Goal: Information Seeking & Learning: Check status

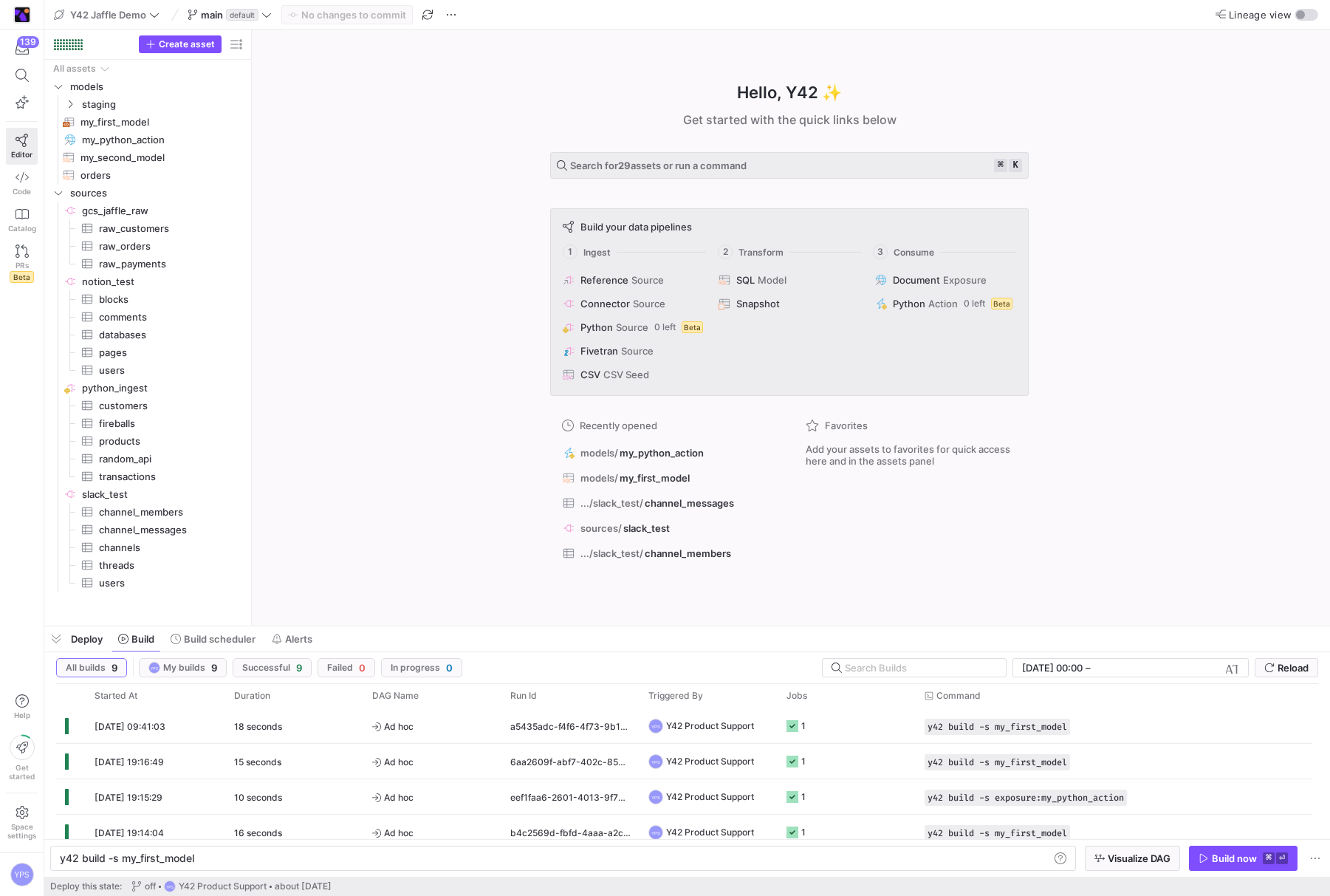
scroll to position [0, 134]
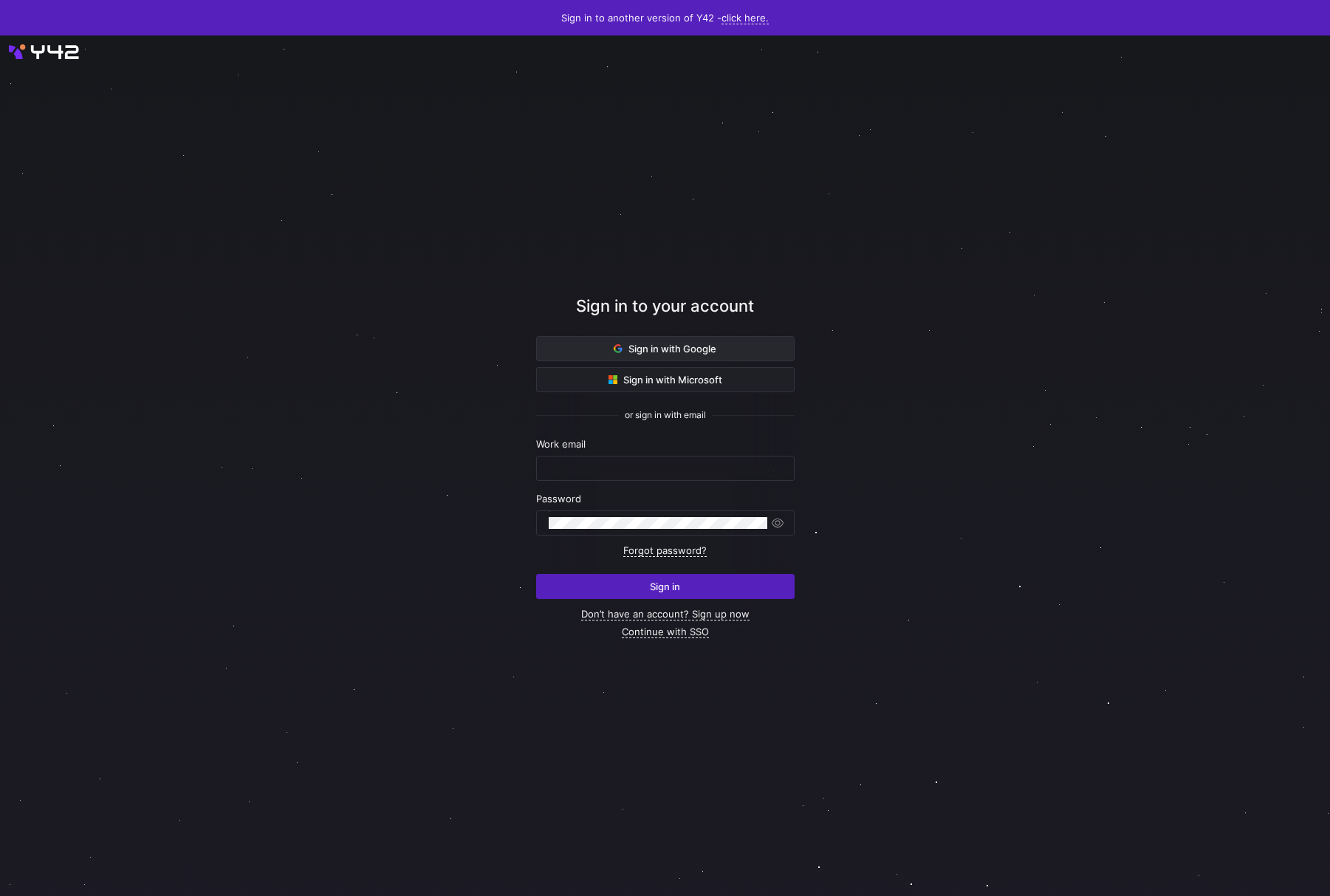
click at [614, 343] on span "Sign in with Google" at bounding box center [665, 349] width 103 height 12
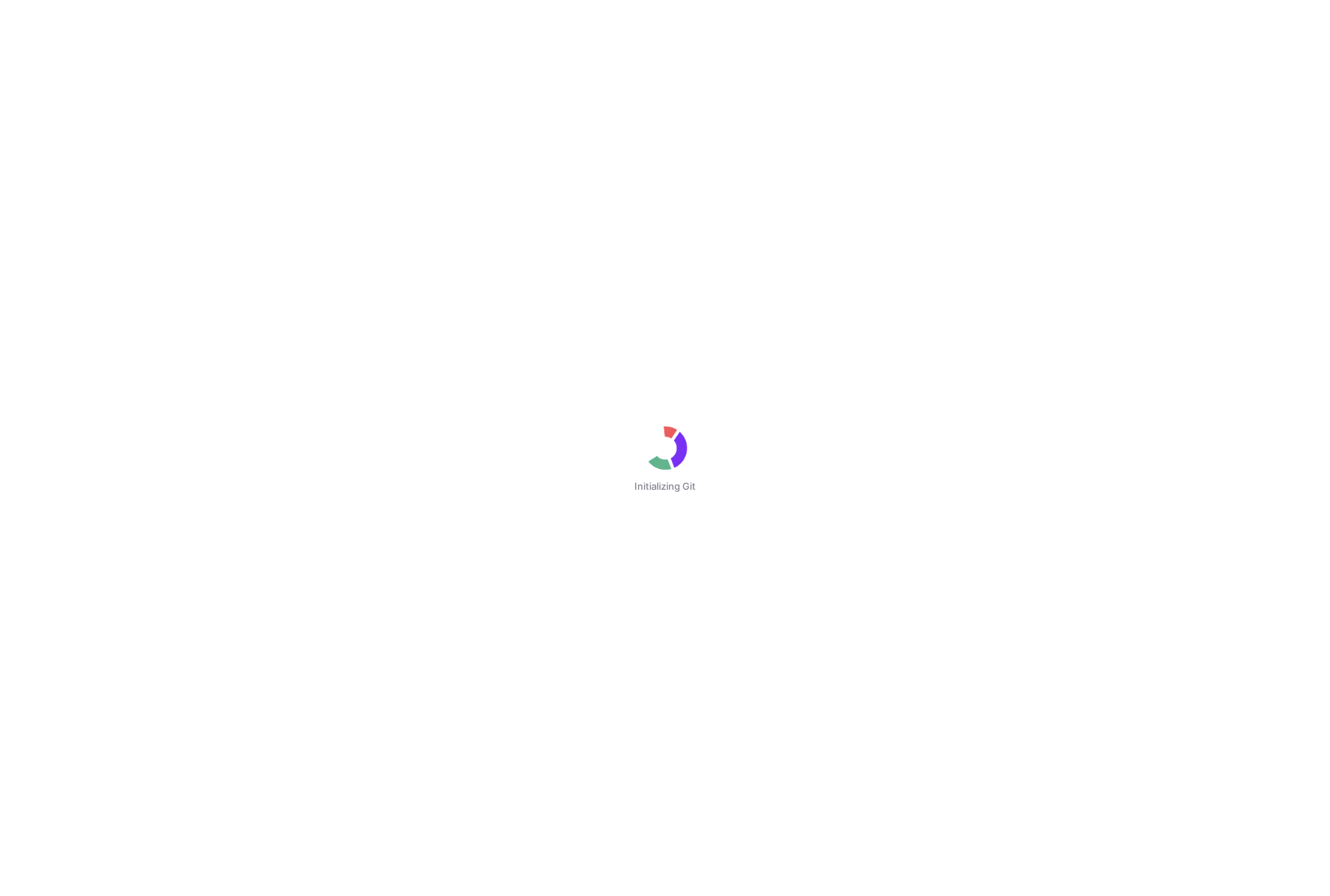
click at [1133, 267] on div "Initializing Git" at bounding box center [665, 448] width 1330 height 896
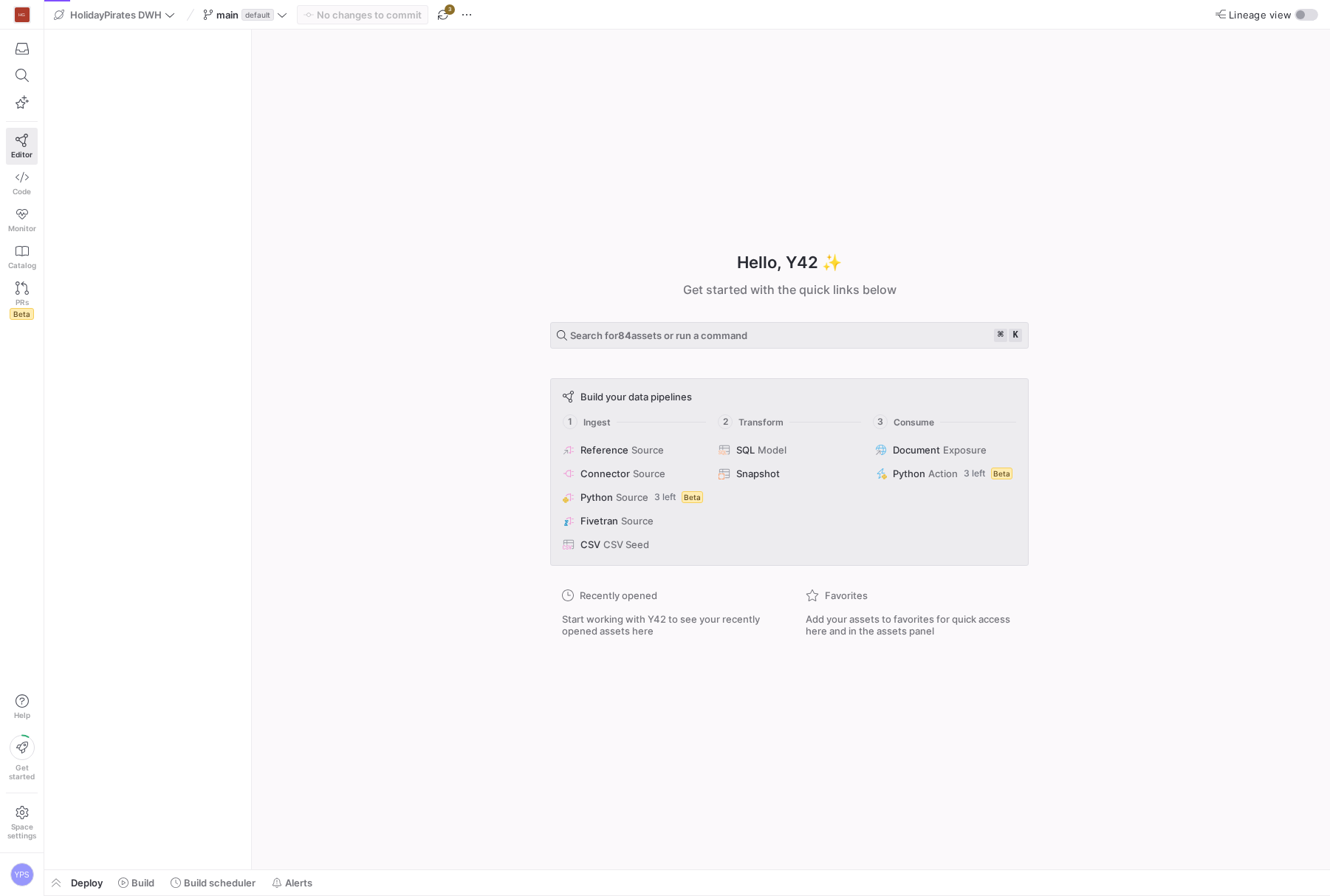
click at [1133, 267] on div "Hello, Y42 ✨ Get started with the quick links below Search for 84 assets or run…" at bounding box center [789, 450] width 1063 height 840
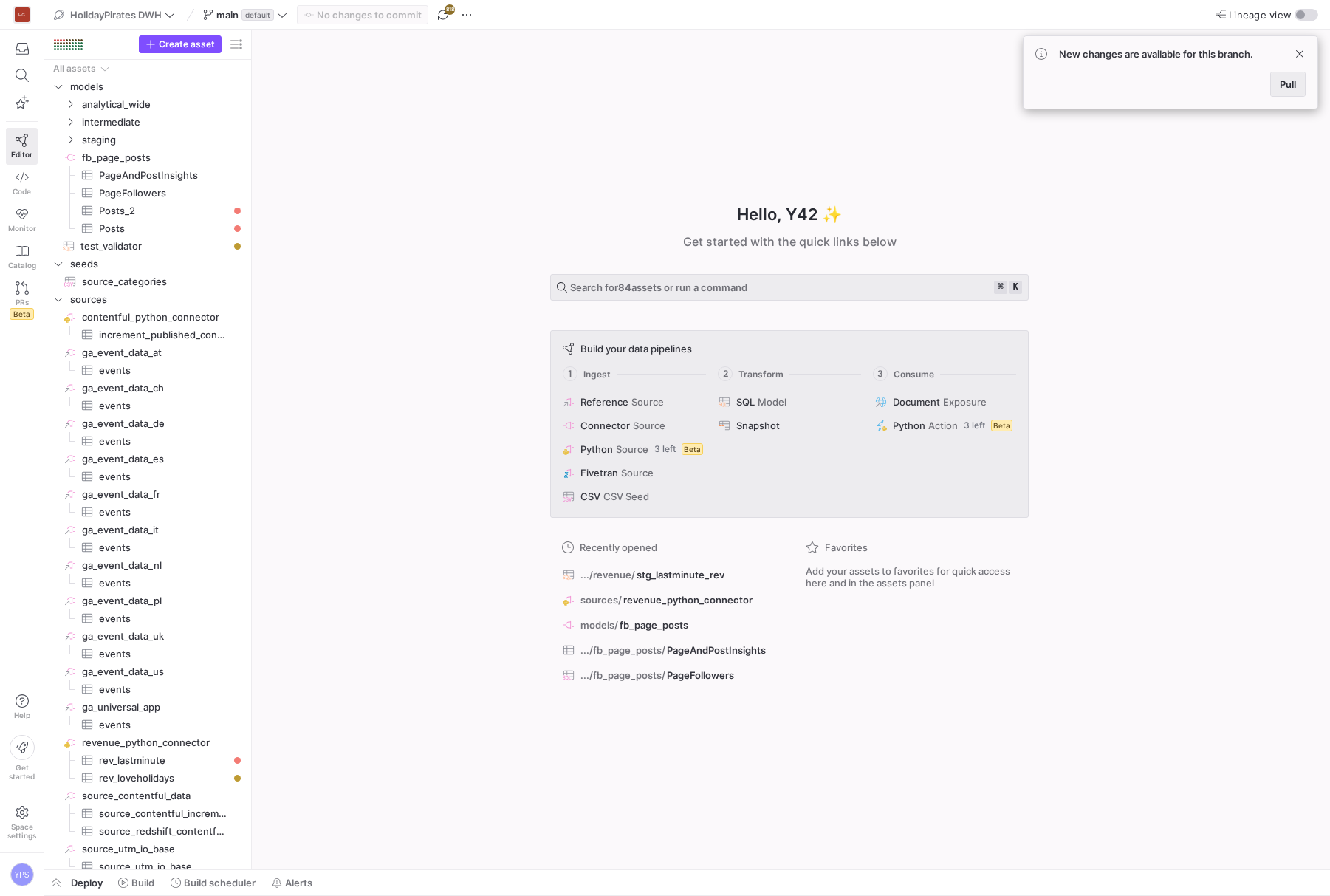
click at [1294, 86] on span "Pull" at bounding box center [1288, 84] width 16 height 12
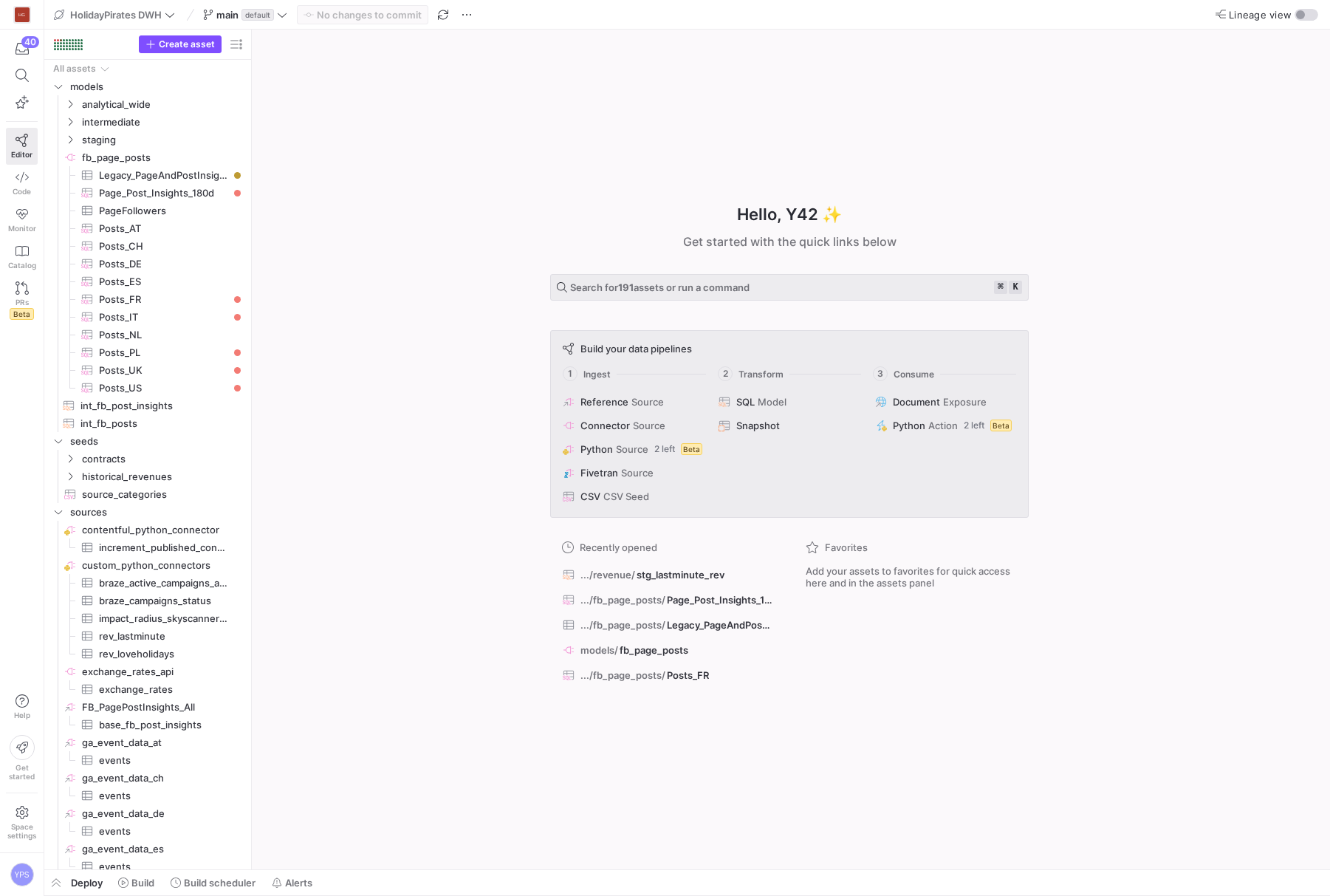
click at [1185, 69] on div "Hello, Y42 ✨ Get started with the quick links below Search for 191 assets or ru…" at bounding box center [789, 450] width 1063 height 840
click at [149, 883] on span "Build" at bounding box center [143, 883] width 23 height 12
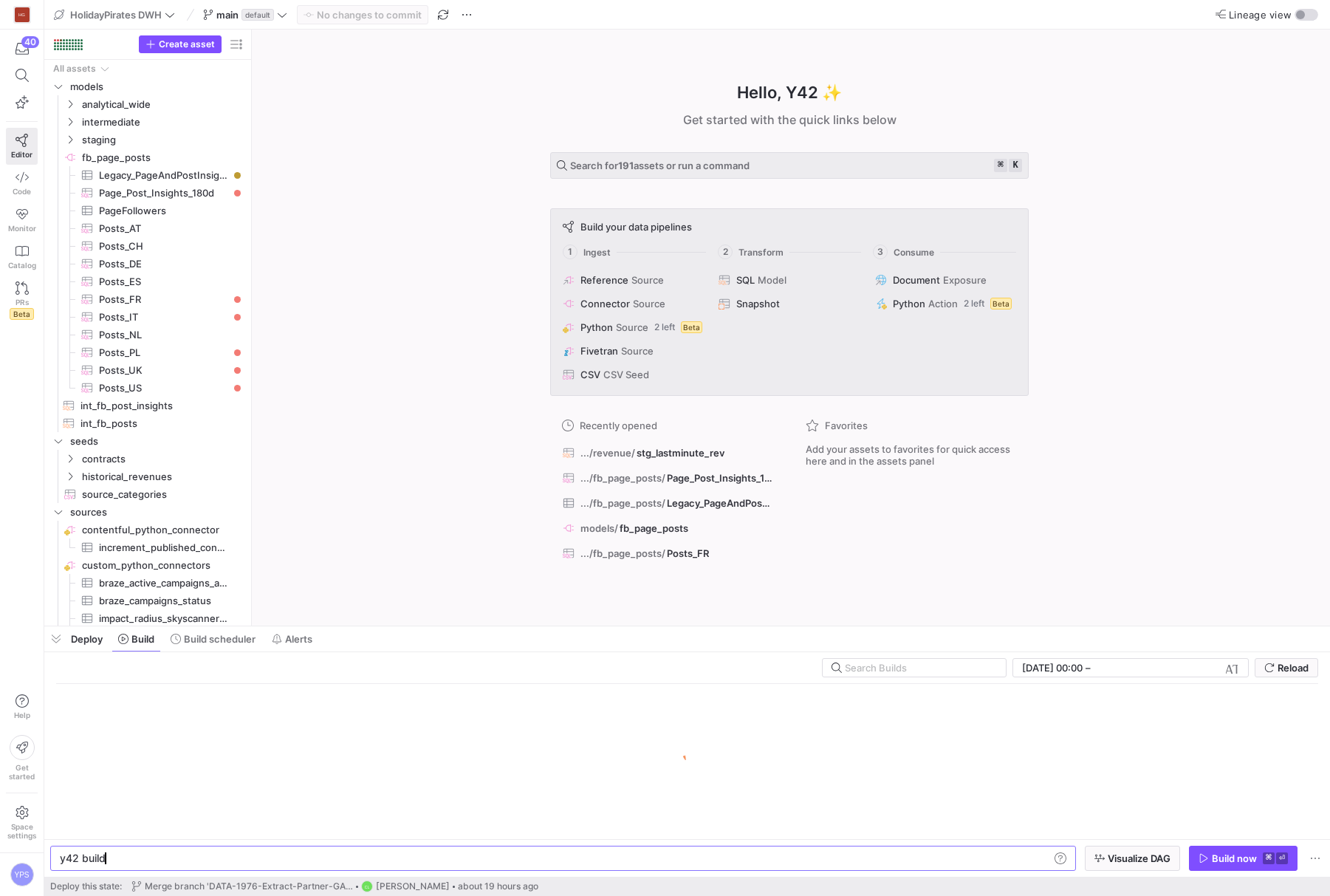
scroll to position [0, 45]
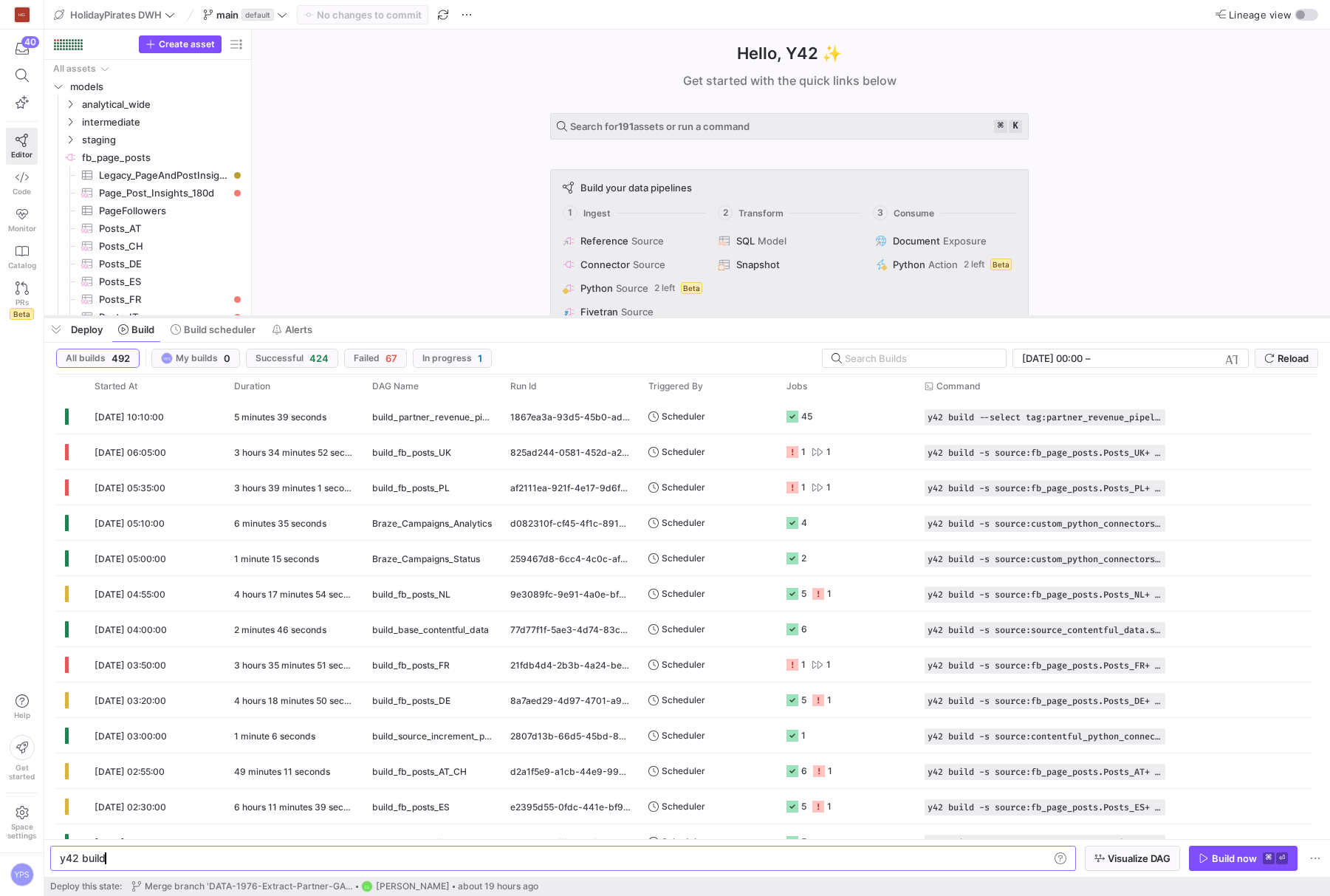
drag, startPoint x: 488, startPoint y: 627, endPoint x: 462, endPoint y: 316, distance: 312.1
click at [462, 316] on div at bounding box center [687, 317] width 1286 height 6
click at [451, 450] on div "build_fb_posts_UK" at bounding box center [433, 451] width 121 height 35
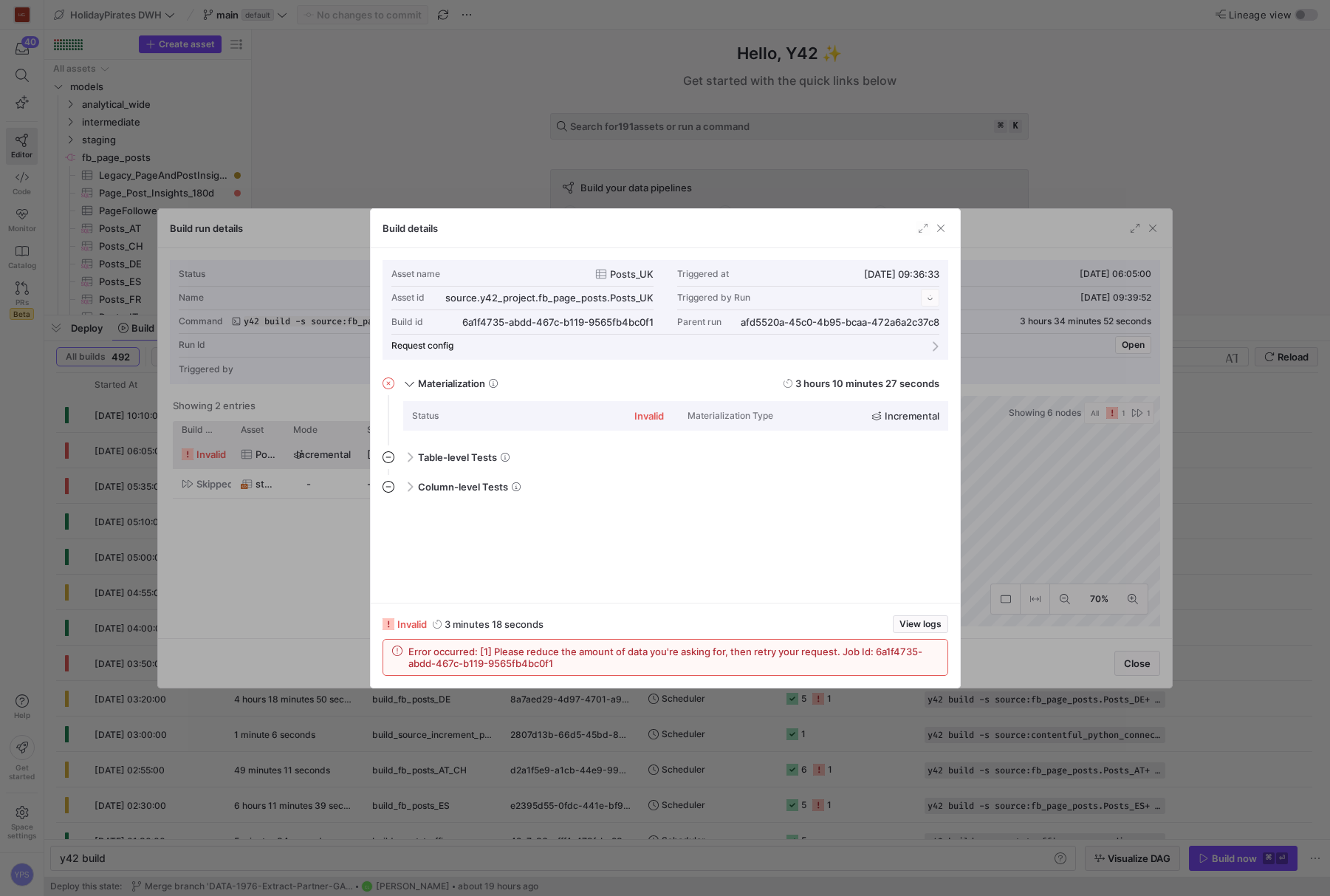
scroll to position [133, 0]
click at [498, 171] on div at bounding box center [665, 448] width 1330 height 896
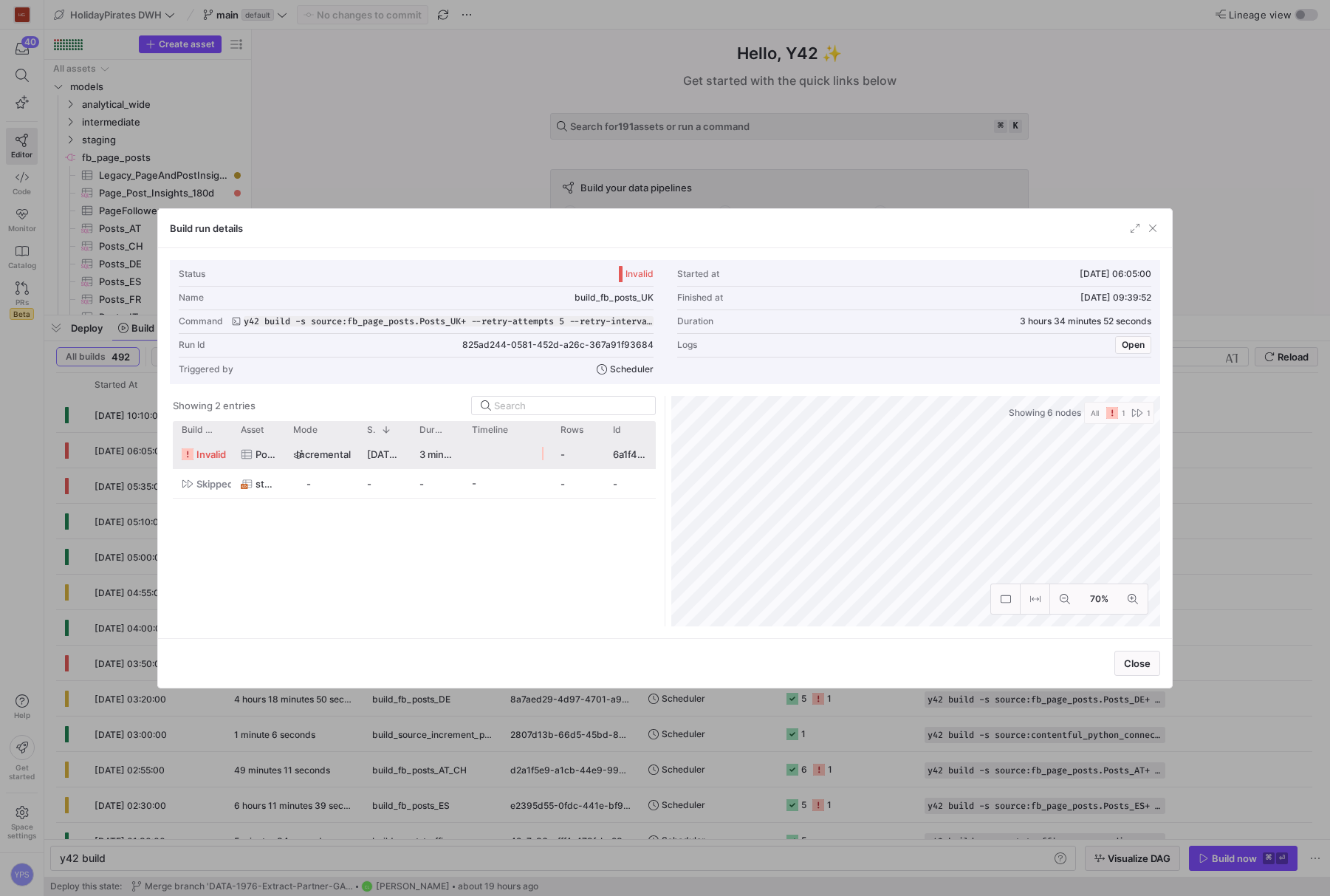
click at [498, 171] on div at bounding box center [665, 448] width 1330 height 896
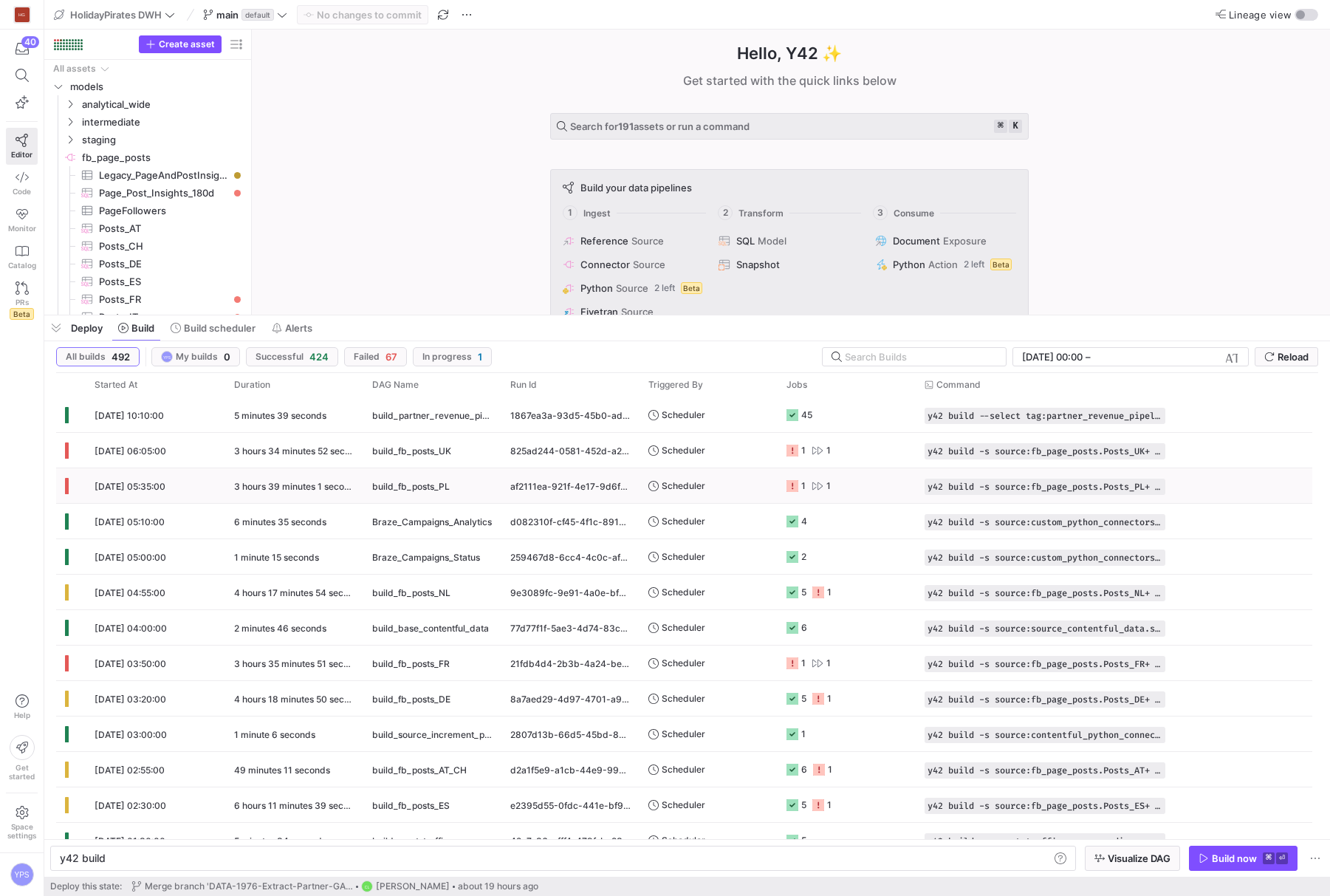
click at [760, 487] on y42-orchestration-triggered-by "Scheduler" at bounding box center [709, 486] width 121 height 34
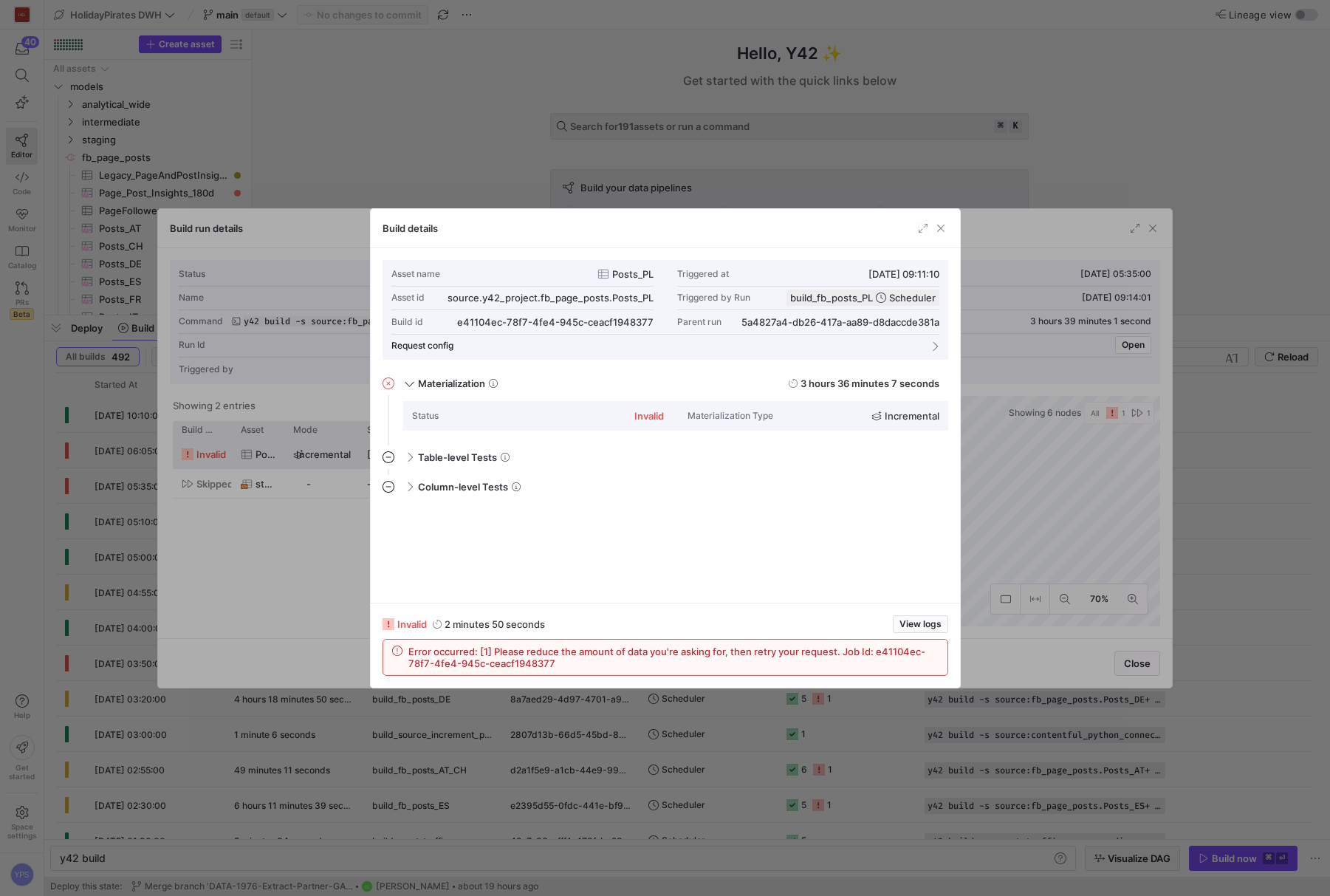
click at [559, 134] on div at bounding box center [665, 448] width 1330 height 896
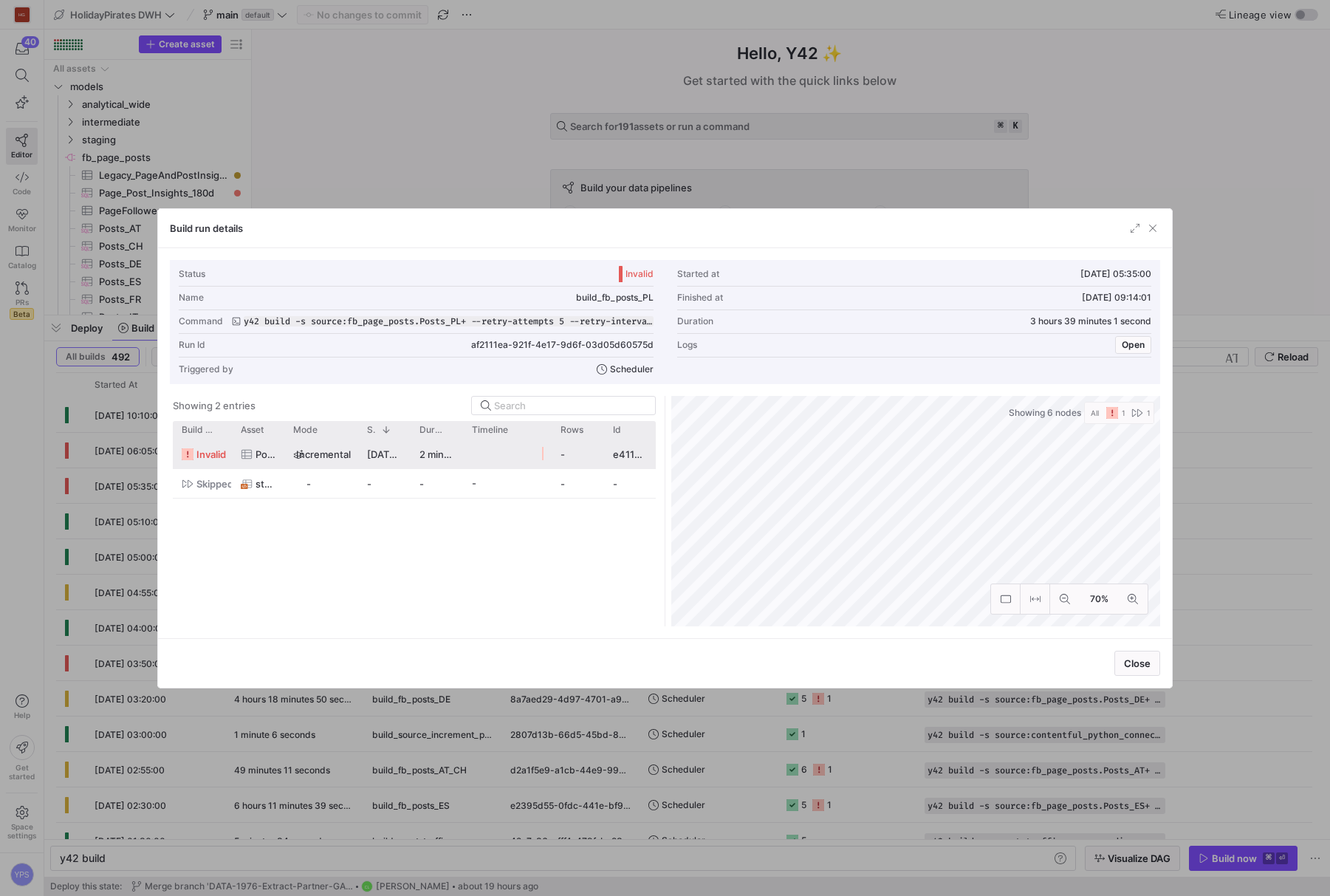
click at [559, 134] on div at bounding box center [665, 448] width 1330 height 896
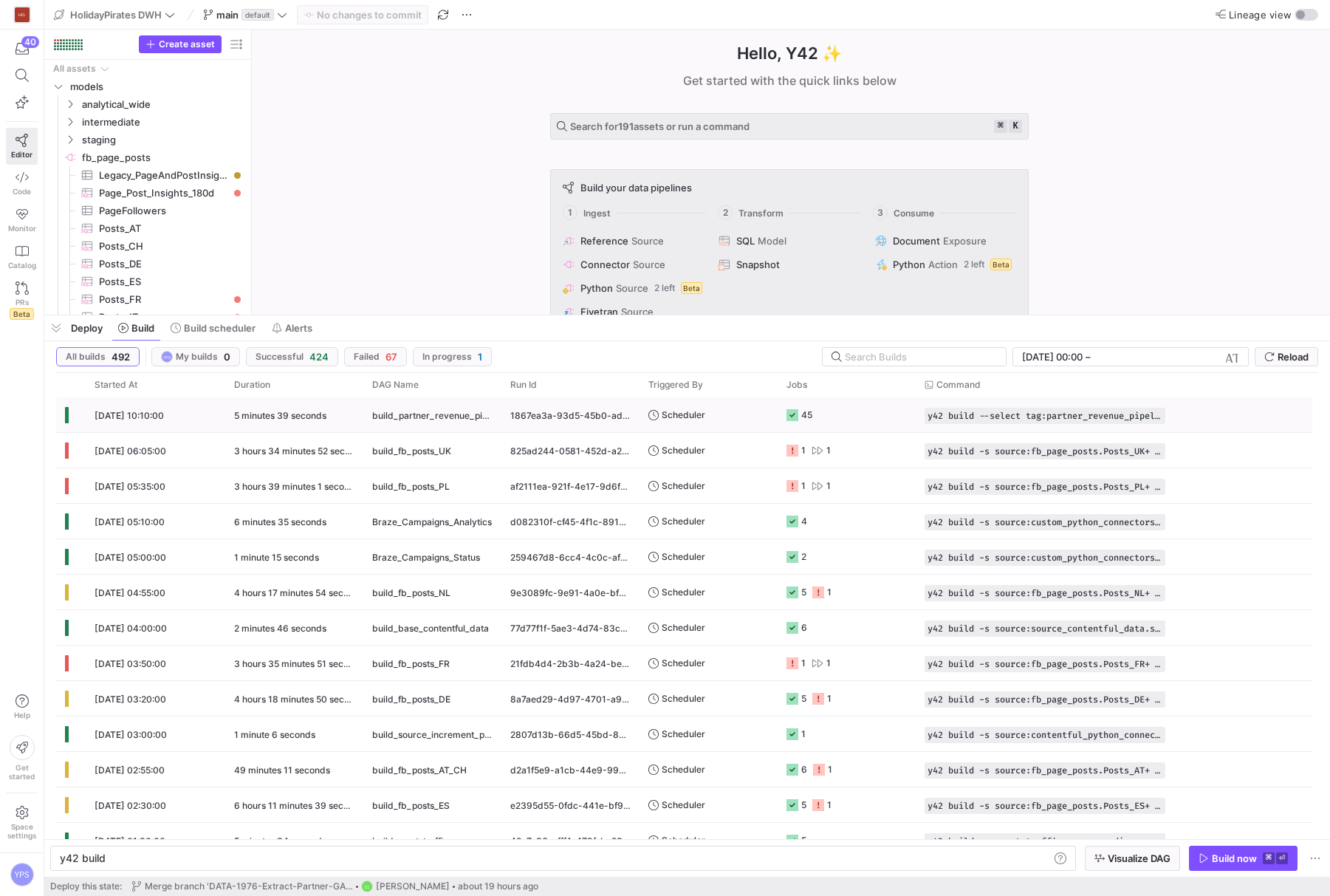
click at [734, 416] on y42-orchestration-triggered-by "Scheduler" at bounding box center [709, 415] width 121 height 34
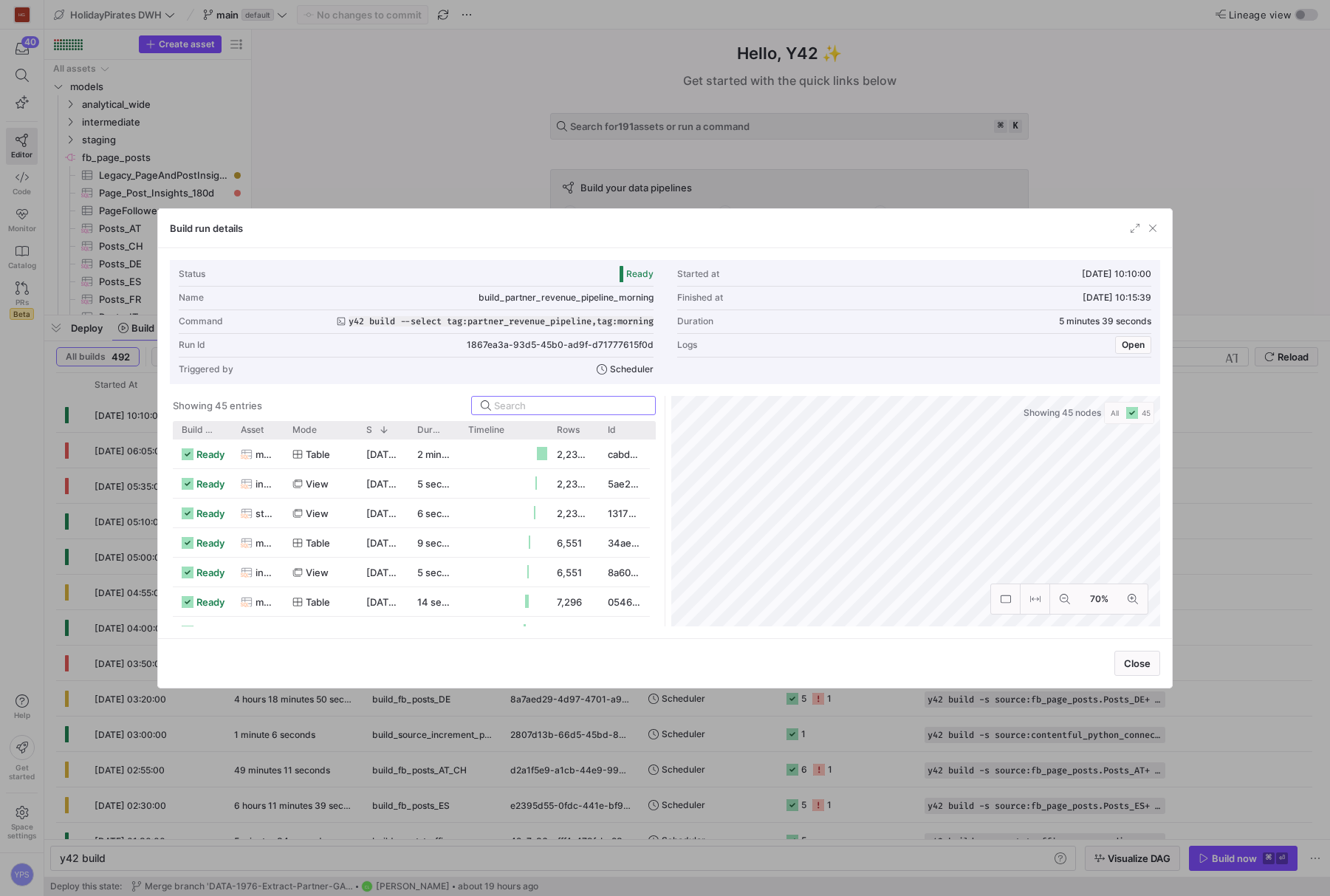
click at [506, 155] on div at bounding box center [665, 448] width 1330 height 896
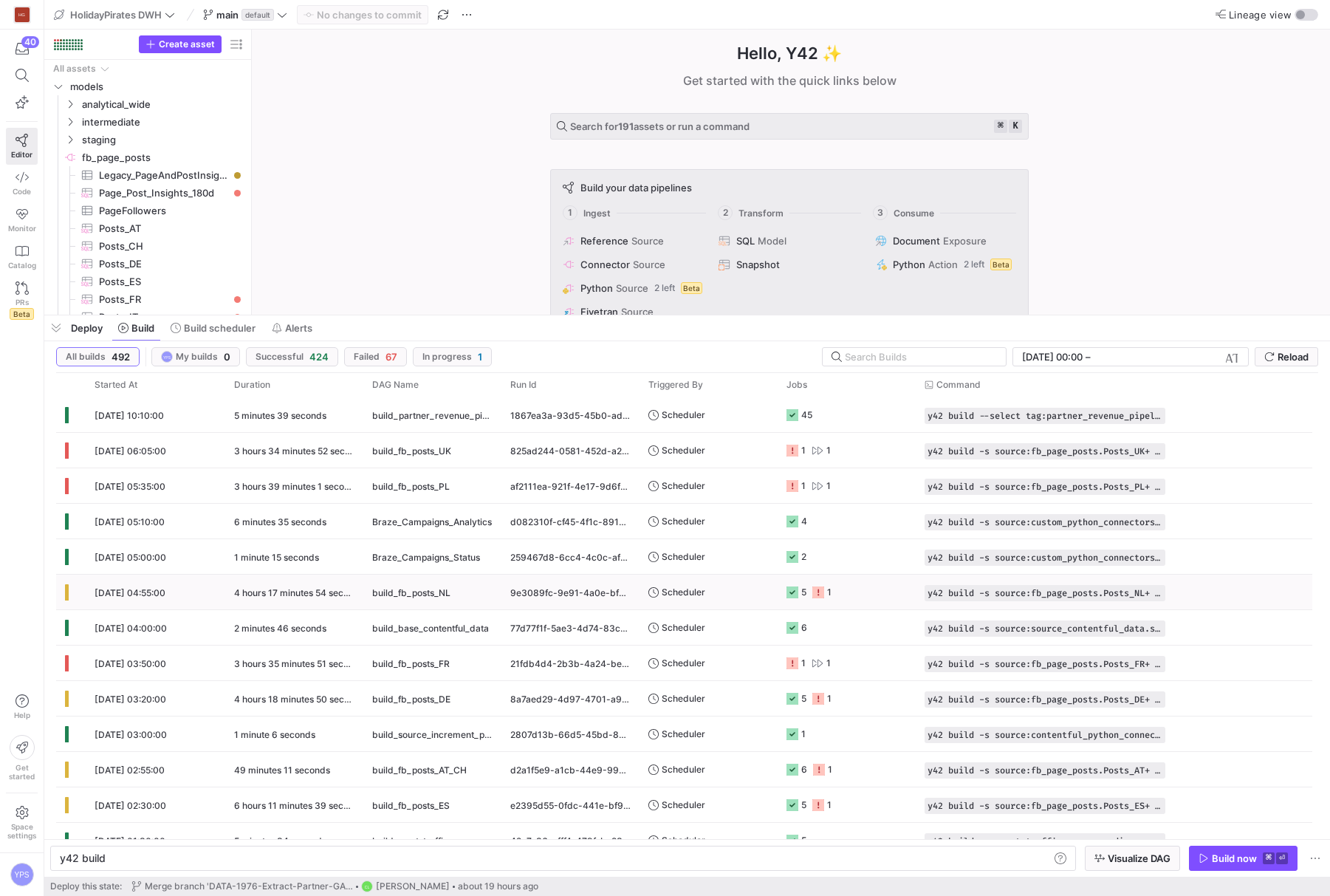
click at [748, 592] on y42-orchestration-triggered-by "Scheduler" at bounding box center [709, 592] width 121 height 34
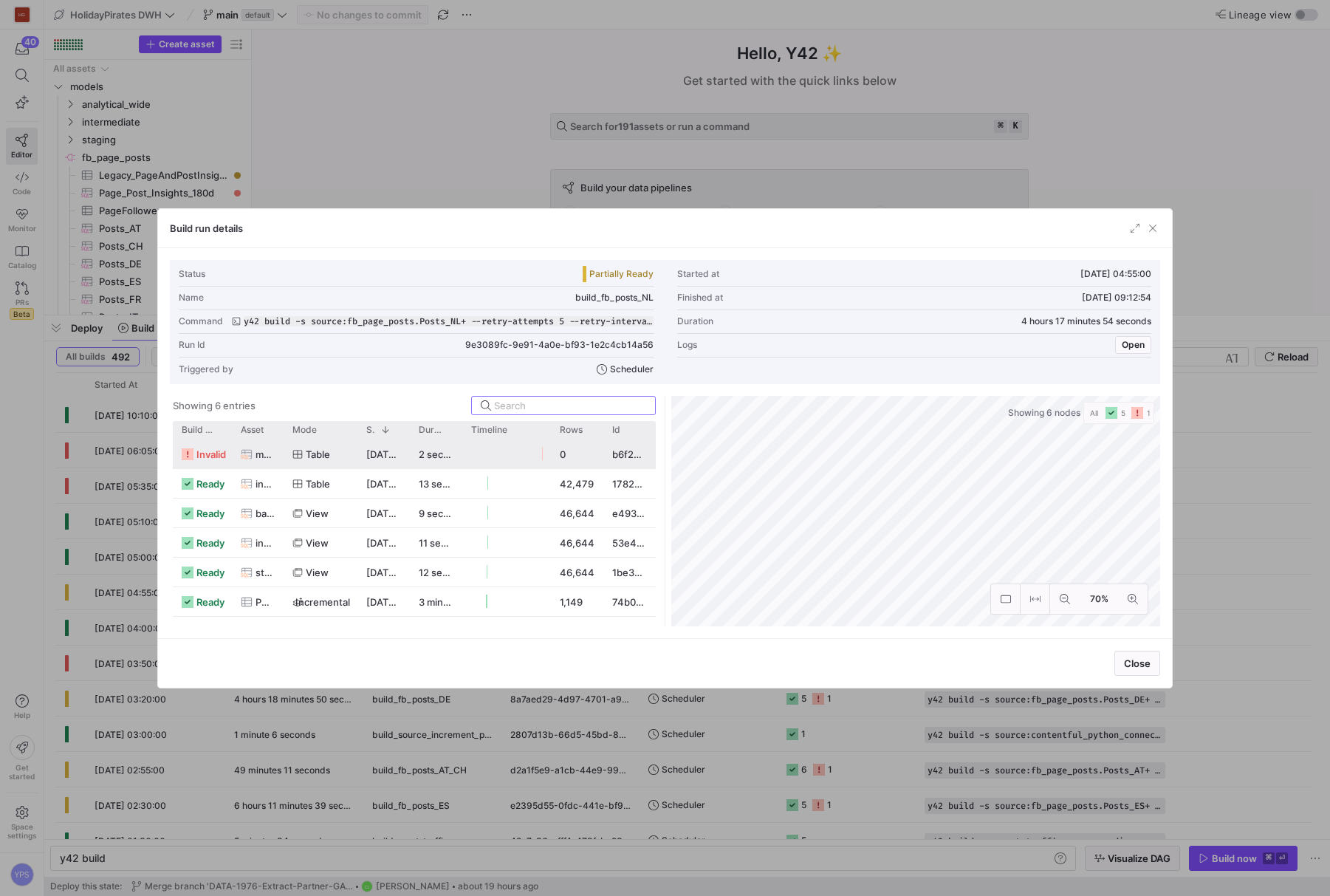
click at [469, 454] on div at bounding box center [506, 454] width 89 height 29
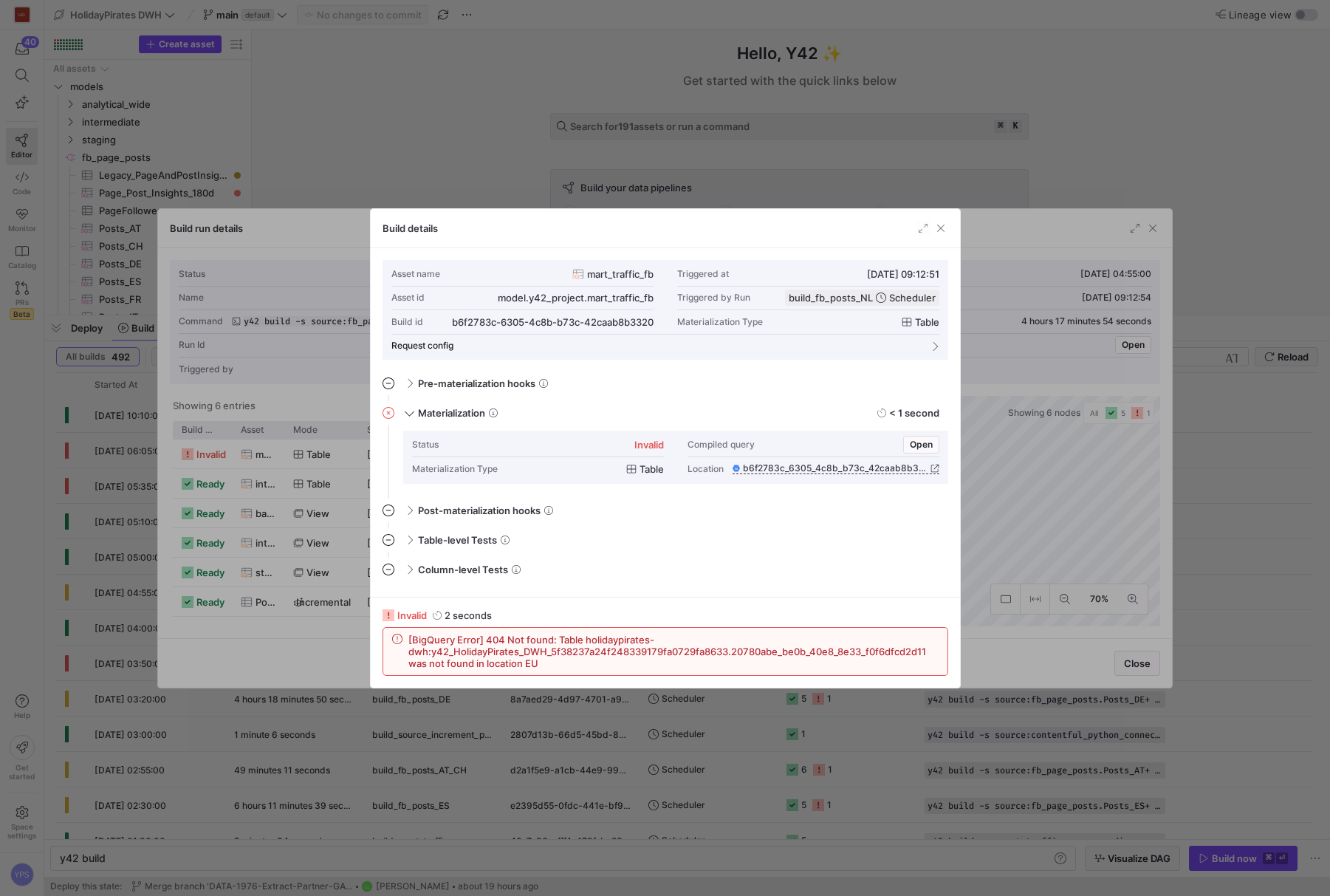
click at [491, 181] on div at bounding box center [665, 448] width 1330 height 896
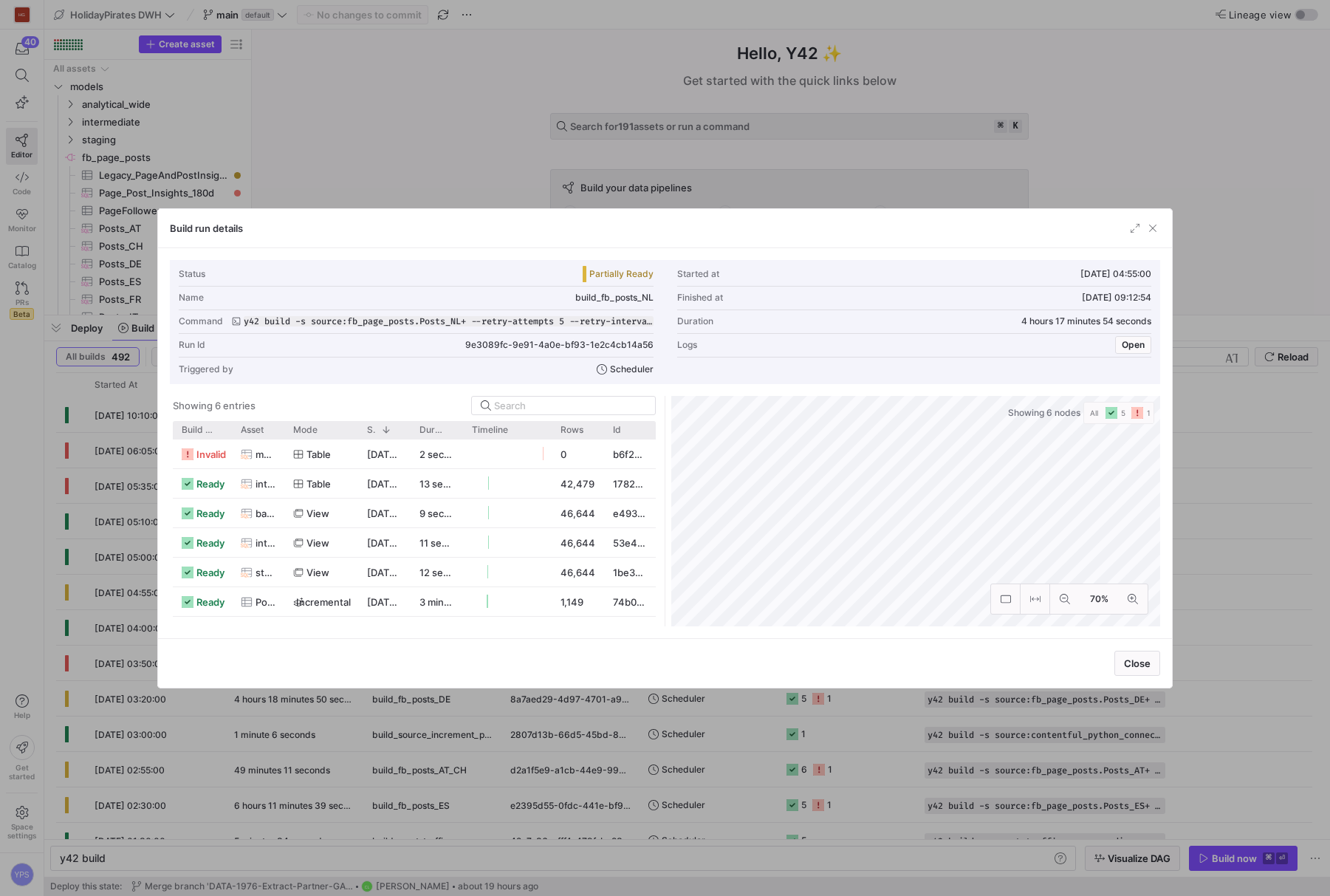
click at [491, 181] on div at bounding box center [665, 448] width 1330 height 896
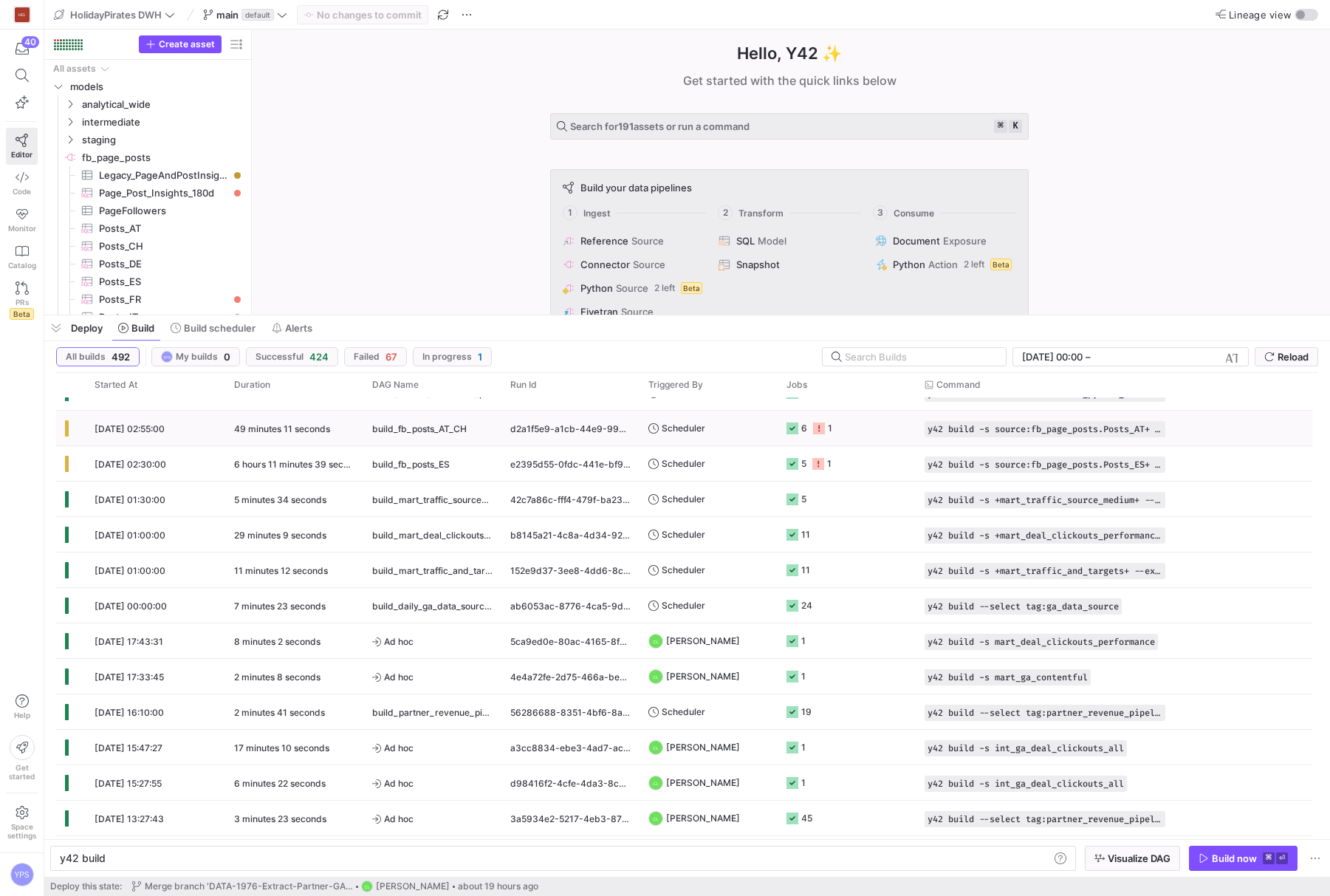
scroll to position [339, 0]
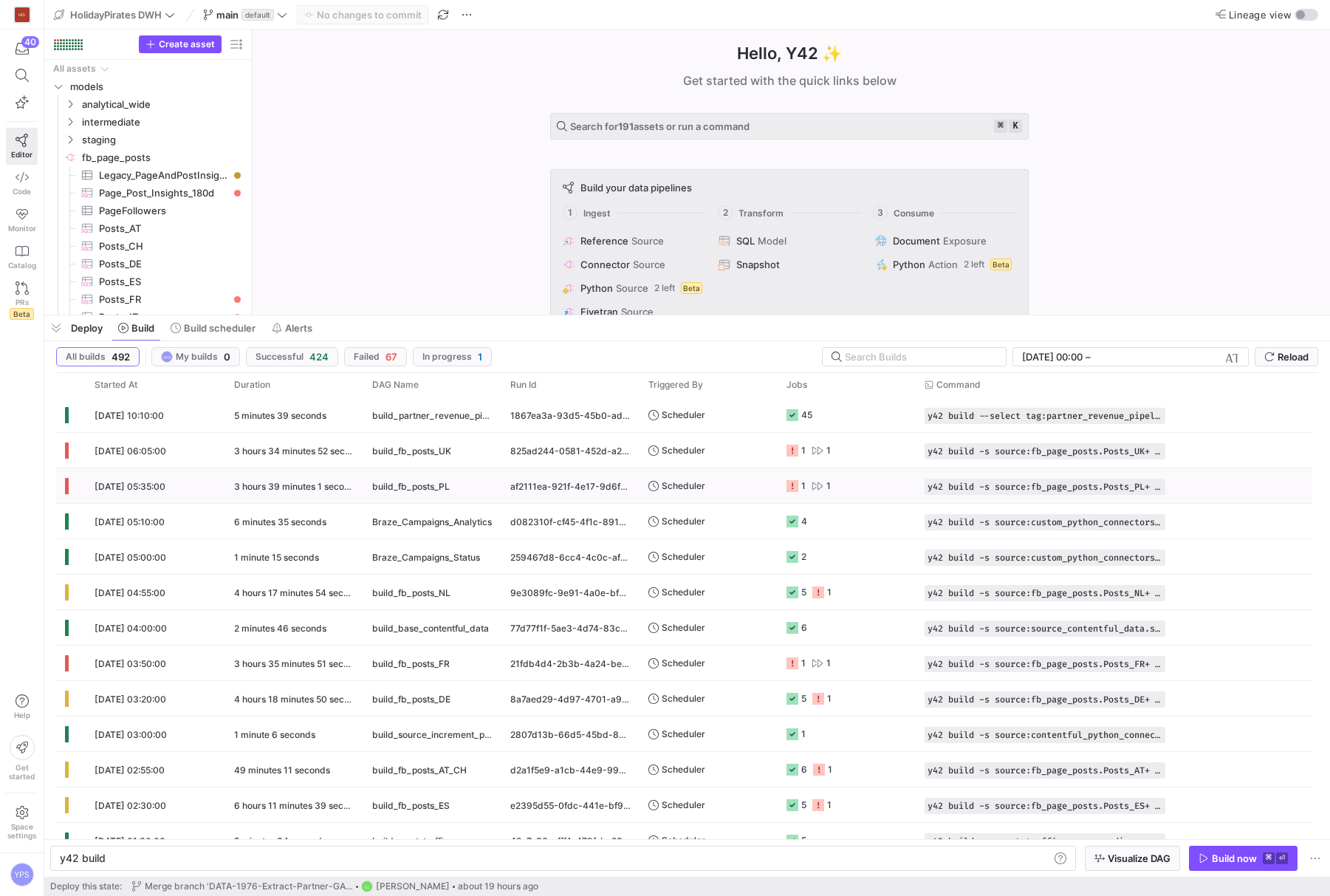
click at [442, 486] on span "build_fb_posts_PL" at bounding box center [411, 486] width 77 height 35
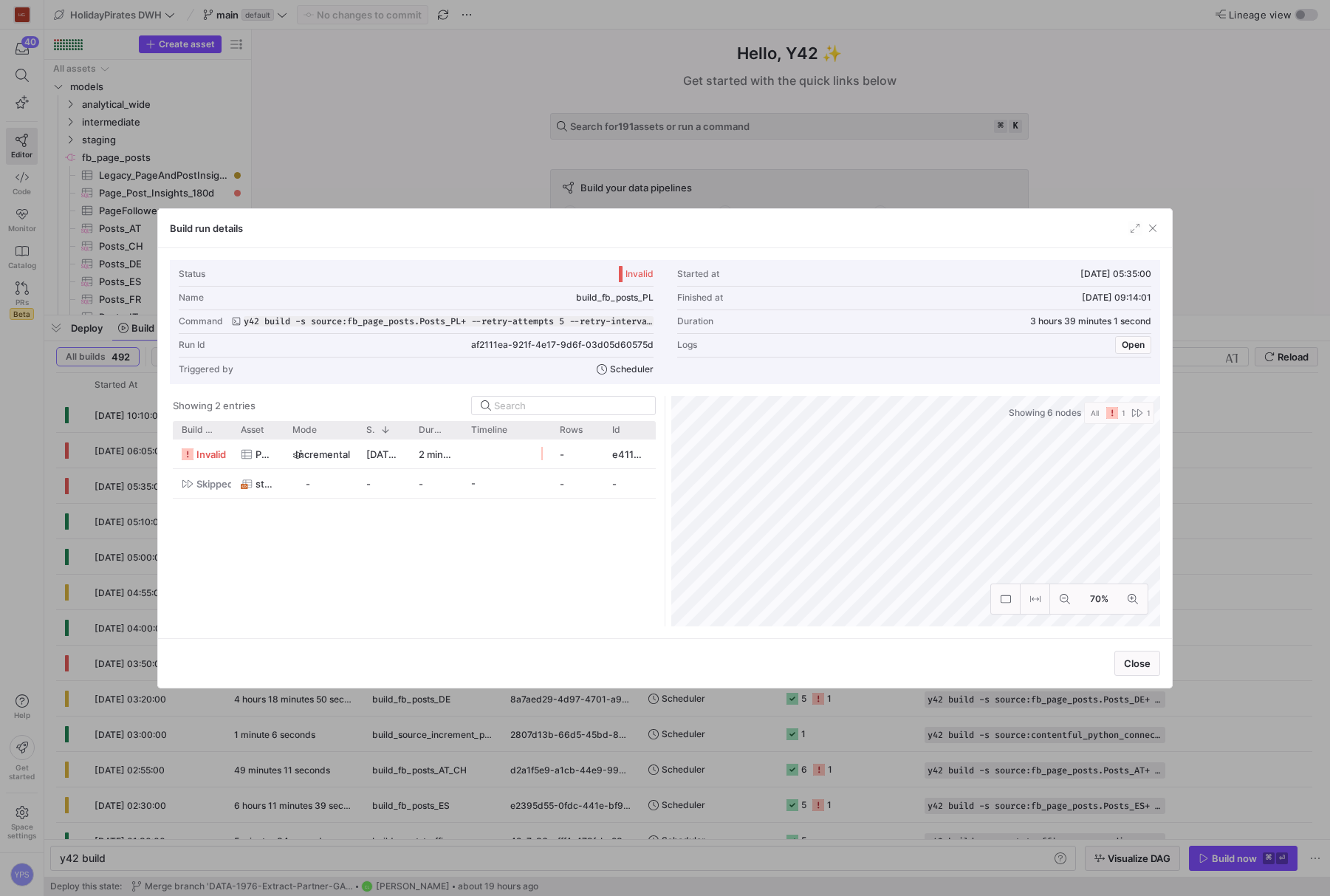
click at [634, 297] on span "build_fb_posts_PL" at bounding box center [615, 298] width 77 height 10
copy span "build_fb_posts_PL"
click at [480, 158] on div at bounding box center [665, 448] width 1330 height 896
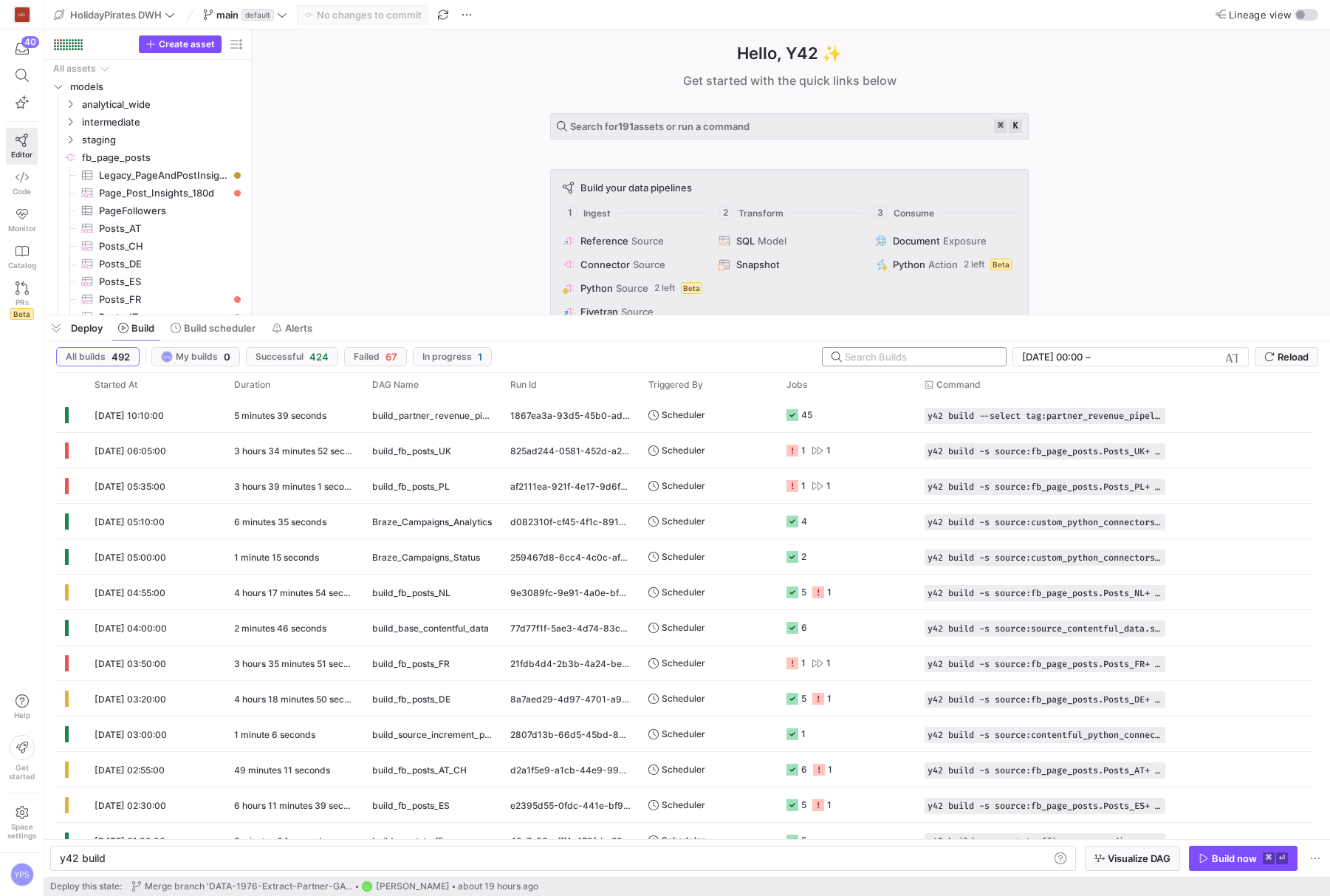
click at [888, 357] on input "text" at bounding box center [920, 357] width 149 height 12
paste input "build_fb_posts_PL"
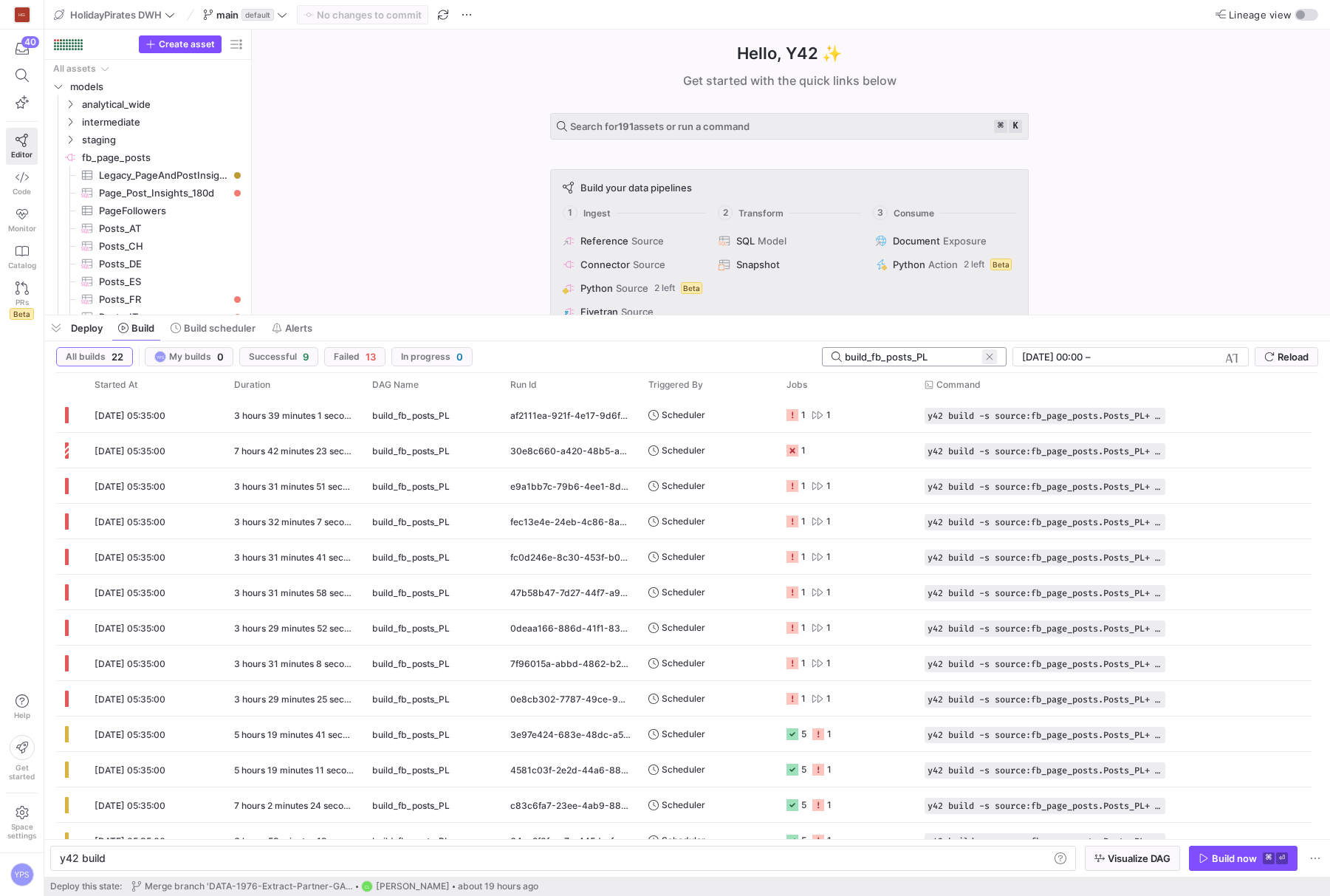
type input "build_fb_posts_PL"
click at [992, 353] on span at bounding box center [990, 357] width 15 height 15
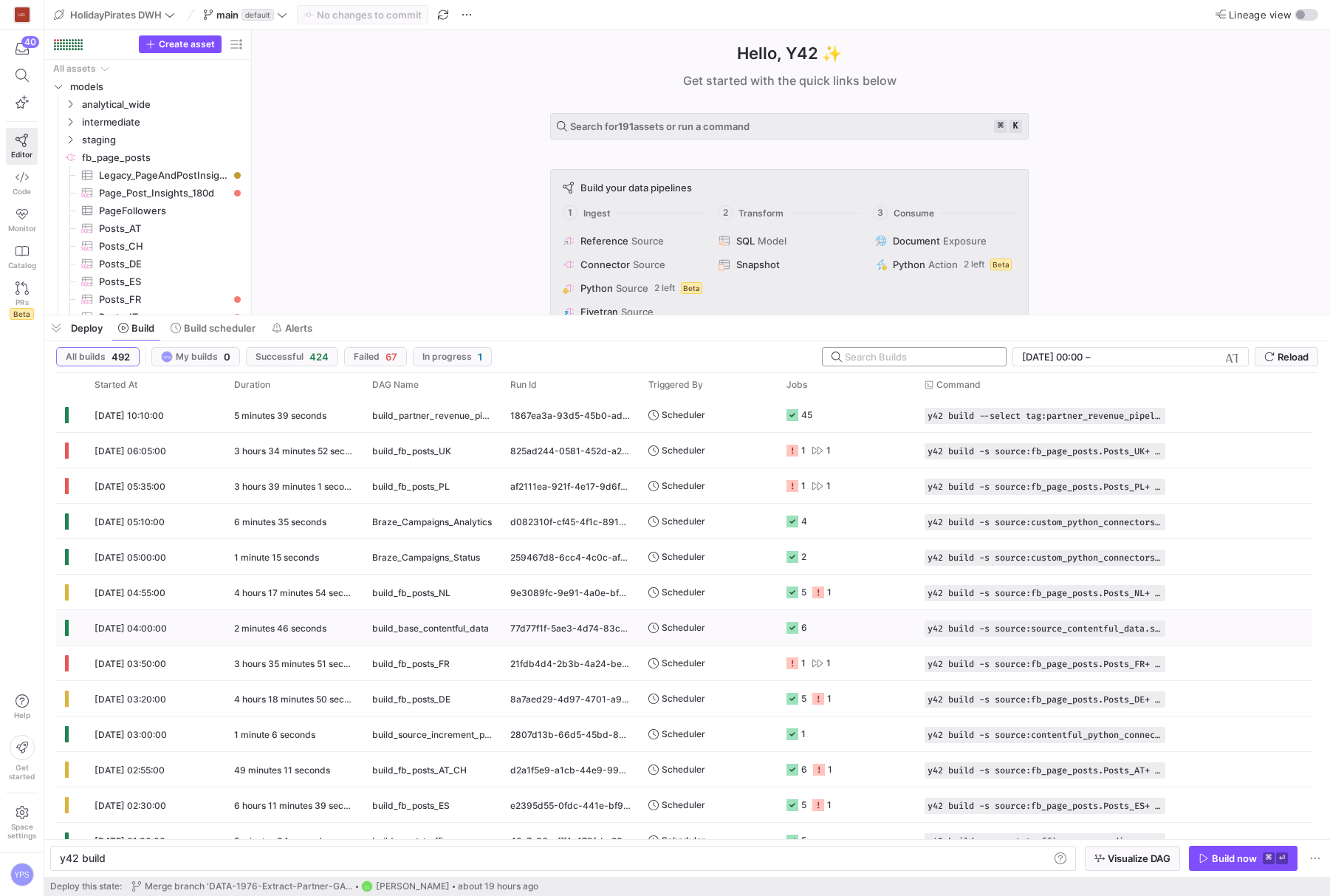
click at [477, 626] on span "build_base_contentful_data" at bounding box center [430, 628] width 117 height 35
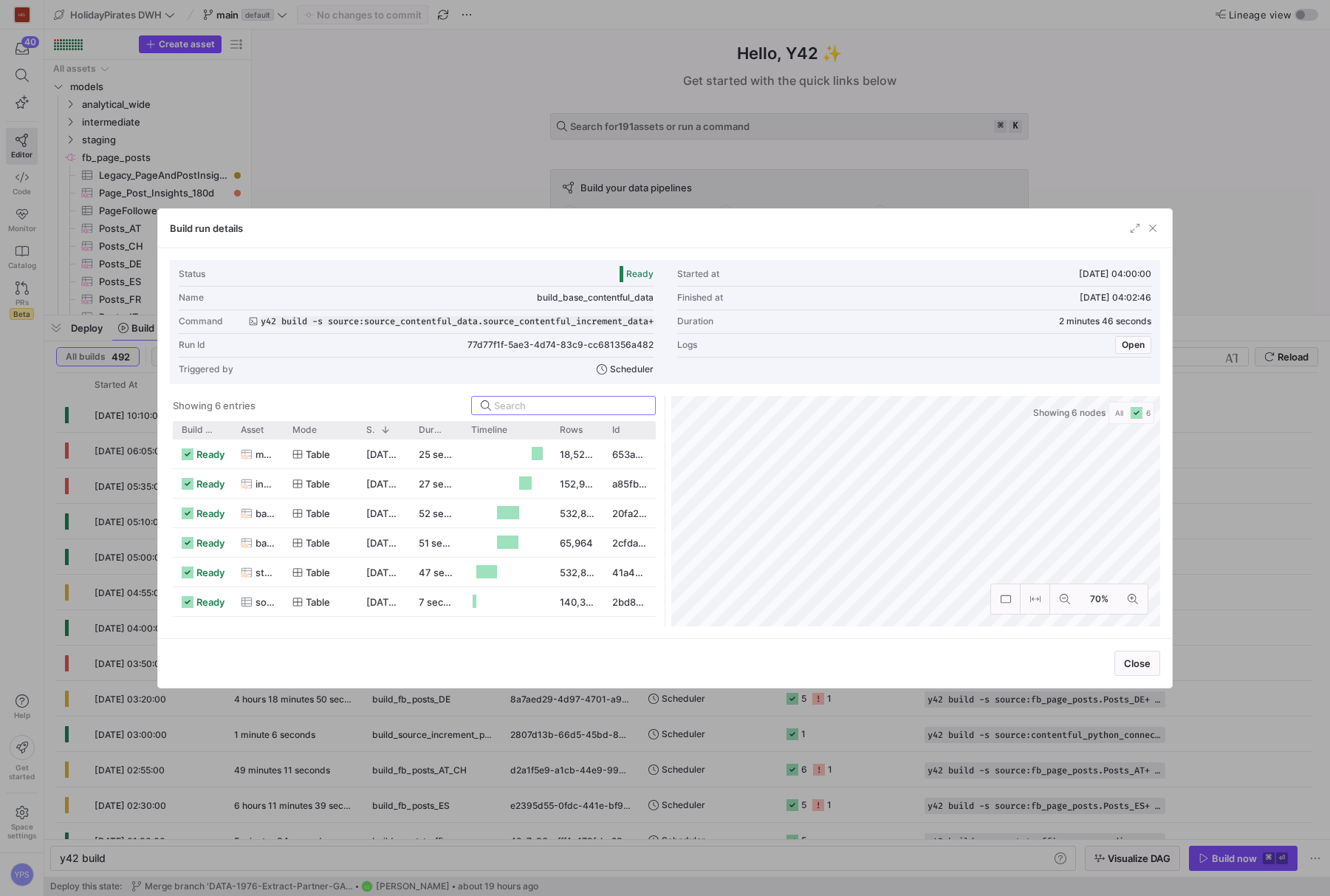
click at [623, 296] on span "build_base_contentful_data" at bounding box center [595, 298] width 117 height 10
copy span "build_base_contentful_data"
click at [461, 151] on div at bounding box center [665, 448] width 1330 height 896
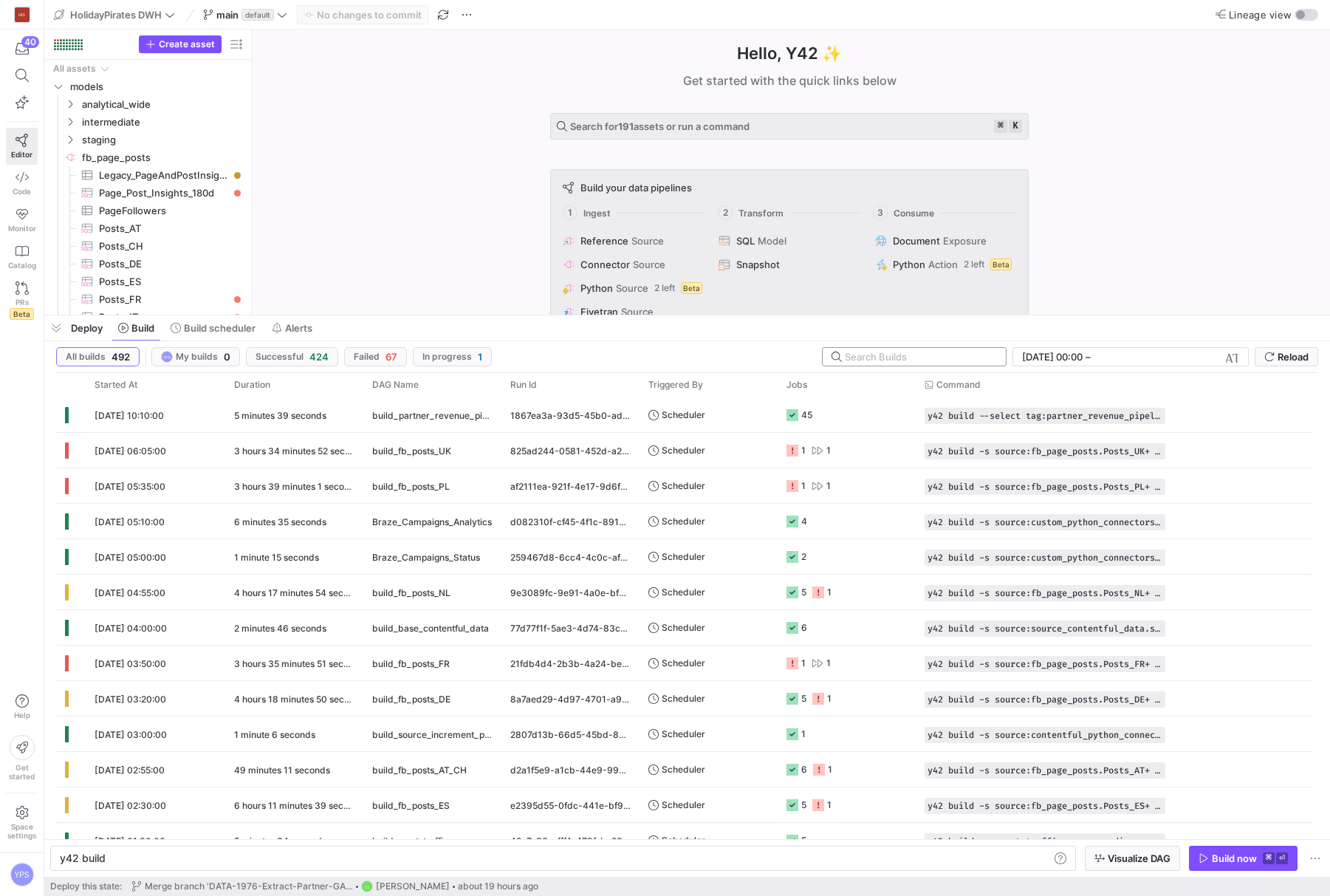
click at [897, 355] on input "text" at bounding box center [920, 357] width 149 height 12
paste input "build_base_contentful_data"
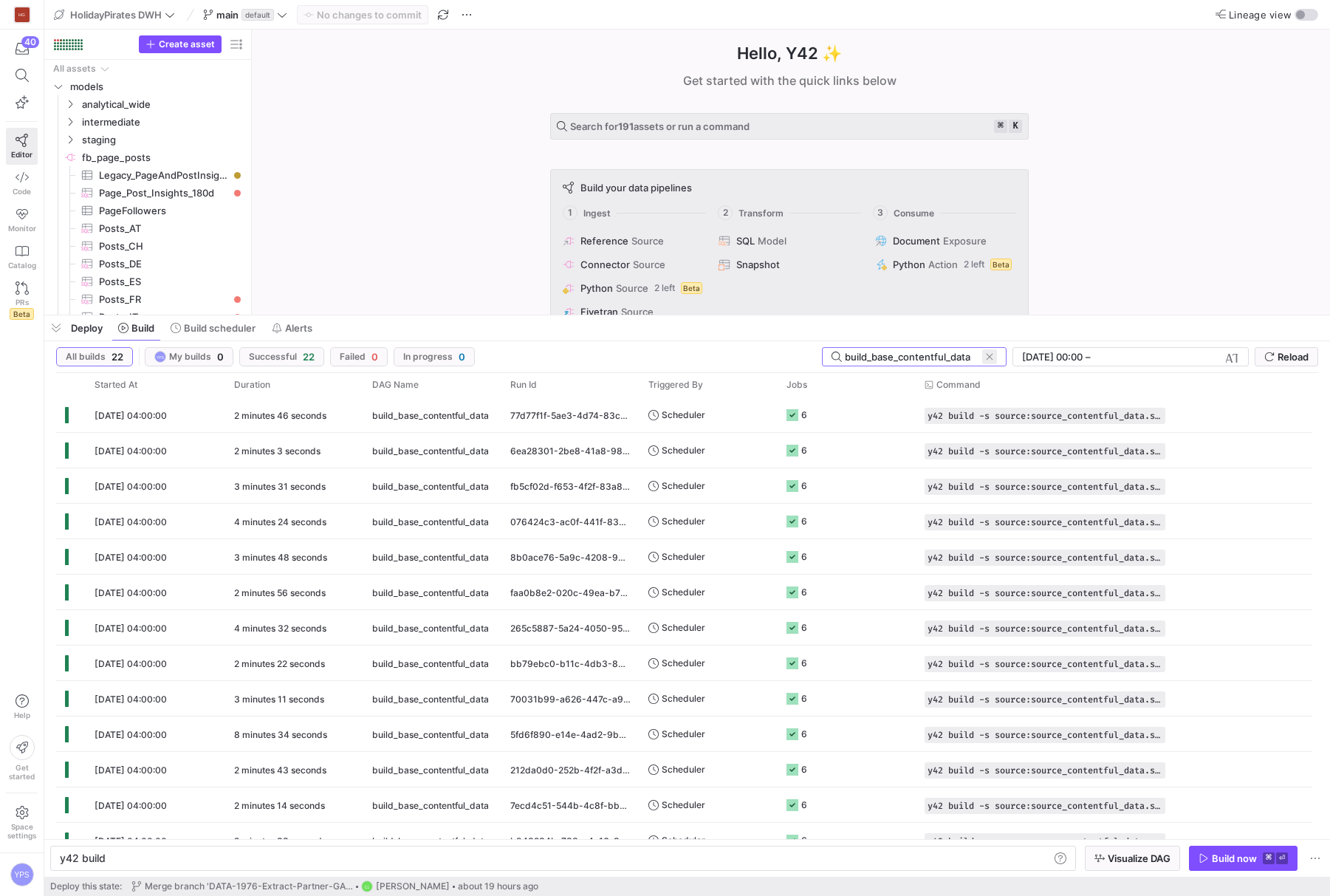
type input "build_base_contentful_data"
click at [995, 363] on span at bounding box center [990, 357] width 15 height 15
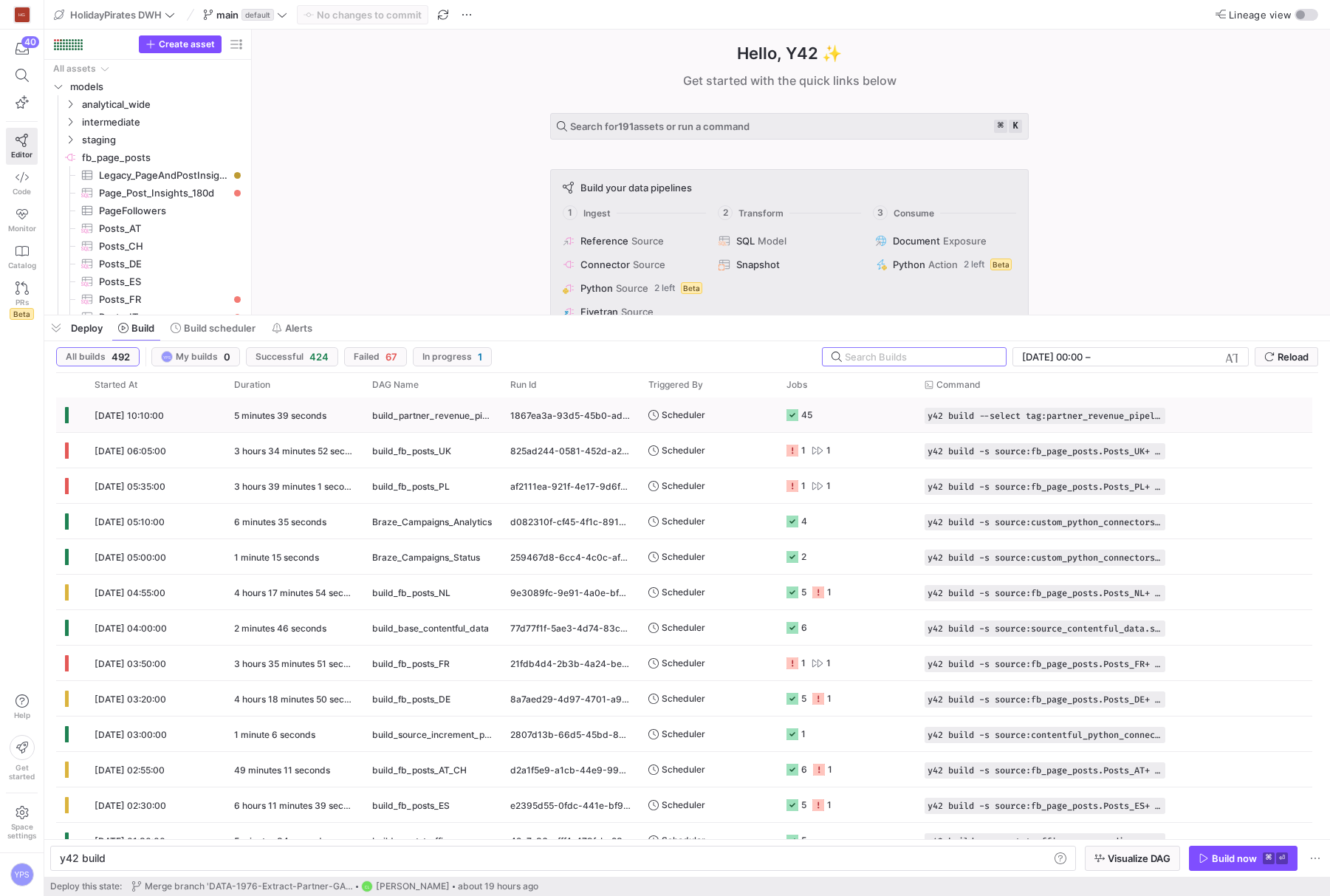
click at [468, 416] on span "build_partner_revenue_pipeline_morning" at bounding box center [433, 416] width 121 height 35
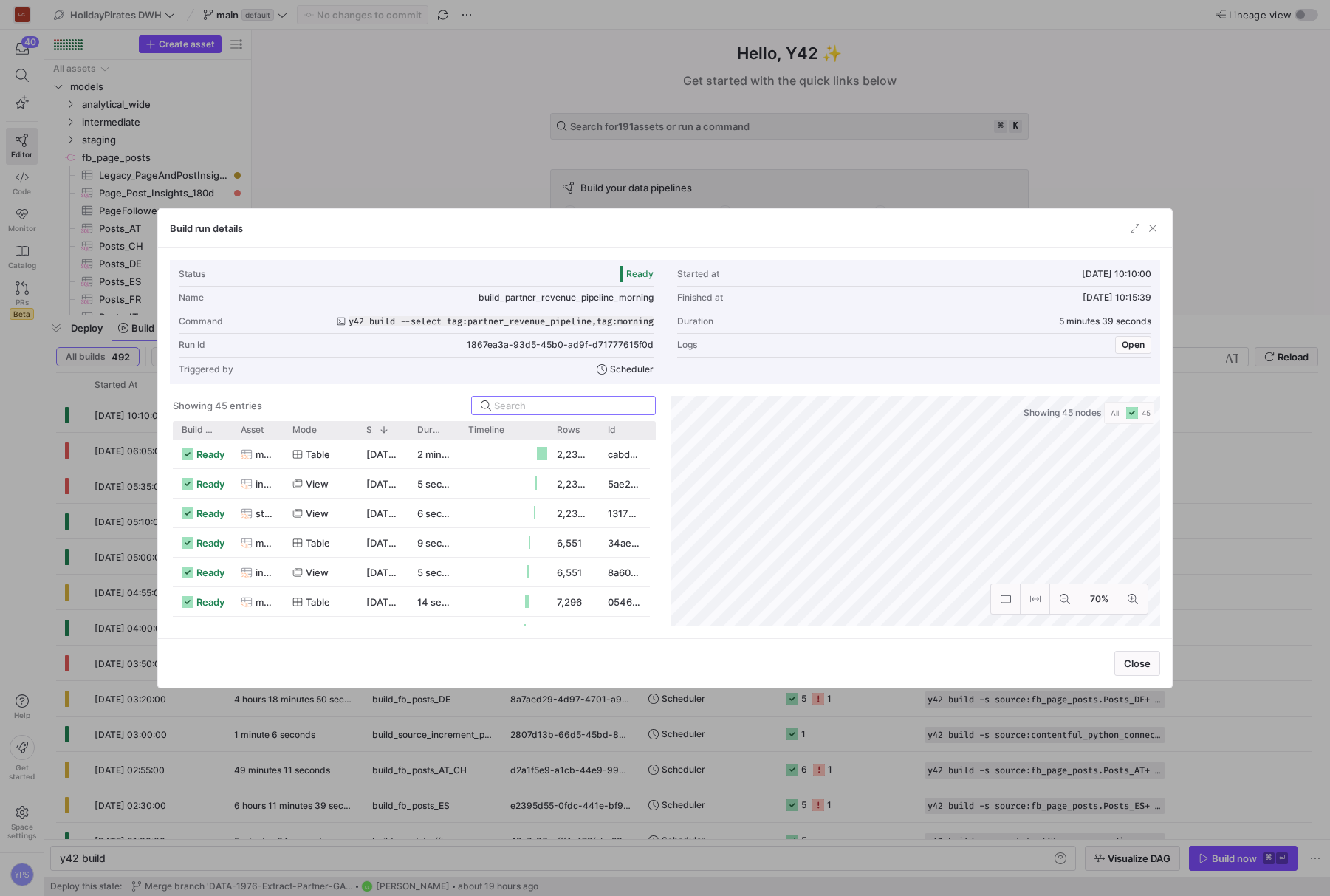
click at [610, 299] on span "build_partner_revenue_pipeline_morning" at bounding box center [566, 298] width 175 height 10
copy span "build_partner_revenue_pipeline_morning"
click at [468, 166] on div at bounding box center [665, 448] width 1330 height 896
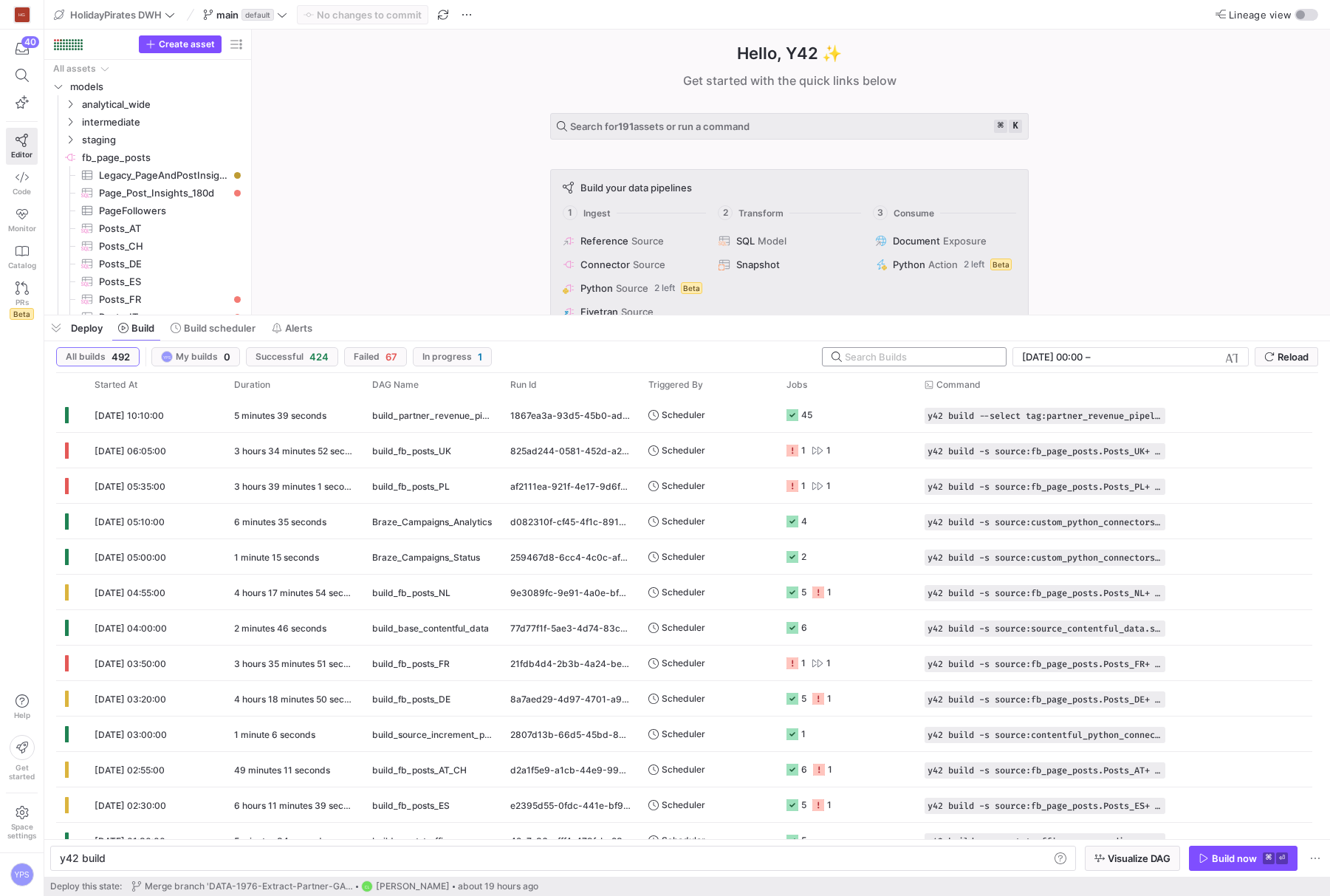
click at [879, 360] on input "text" at bounding box center [920, 357] width 149 height 12
paste input "build_partner_revenue_pipeline_morning"
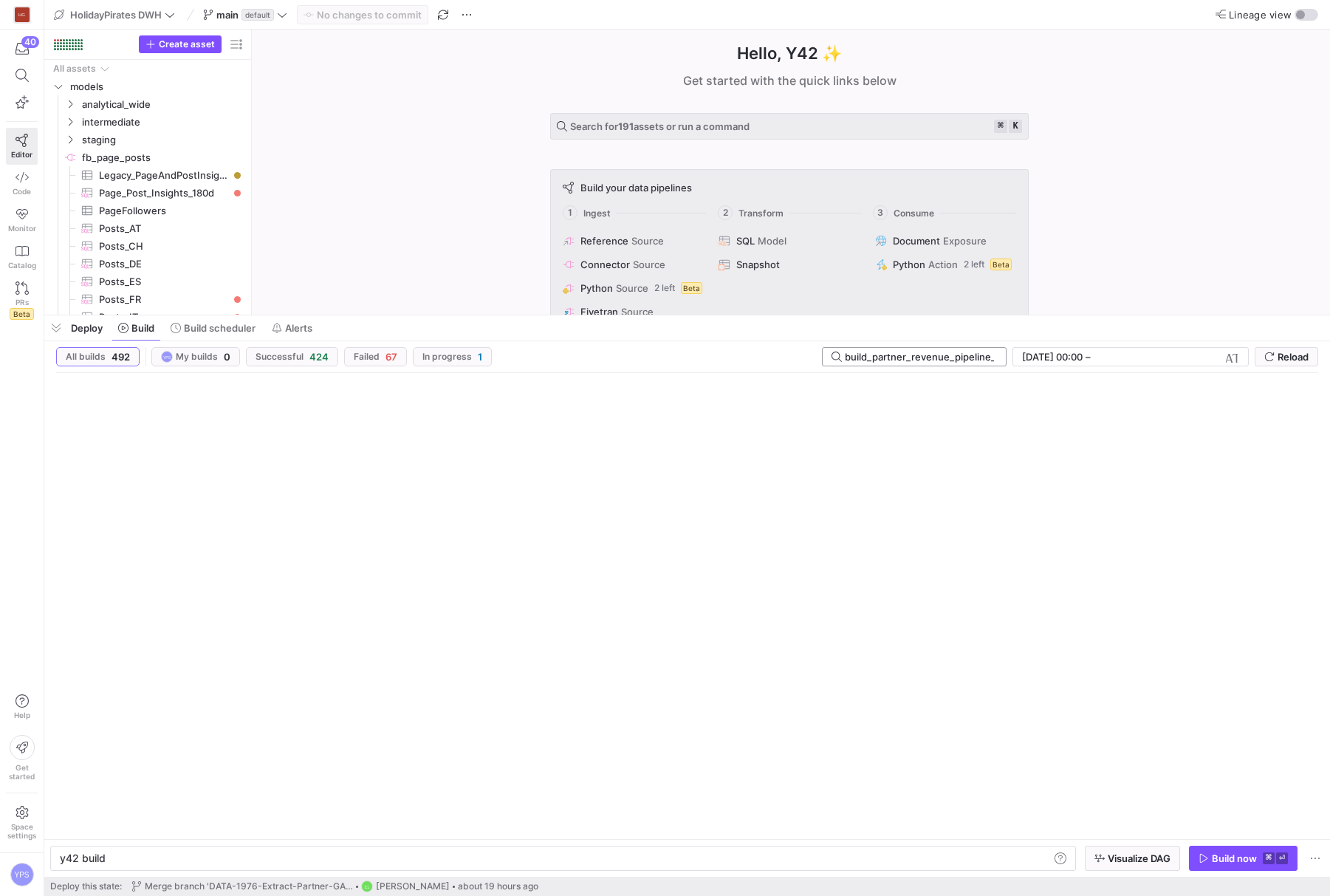
scroll to position [0, 52]
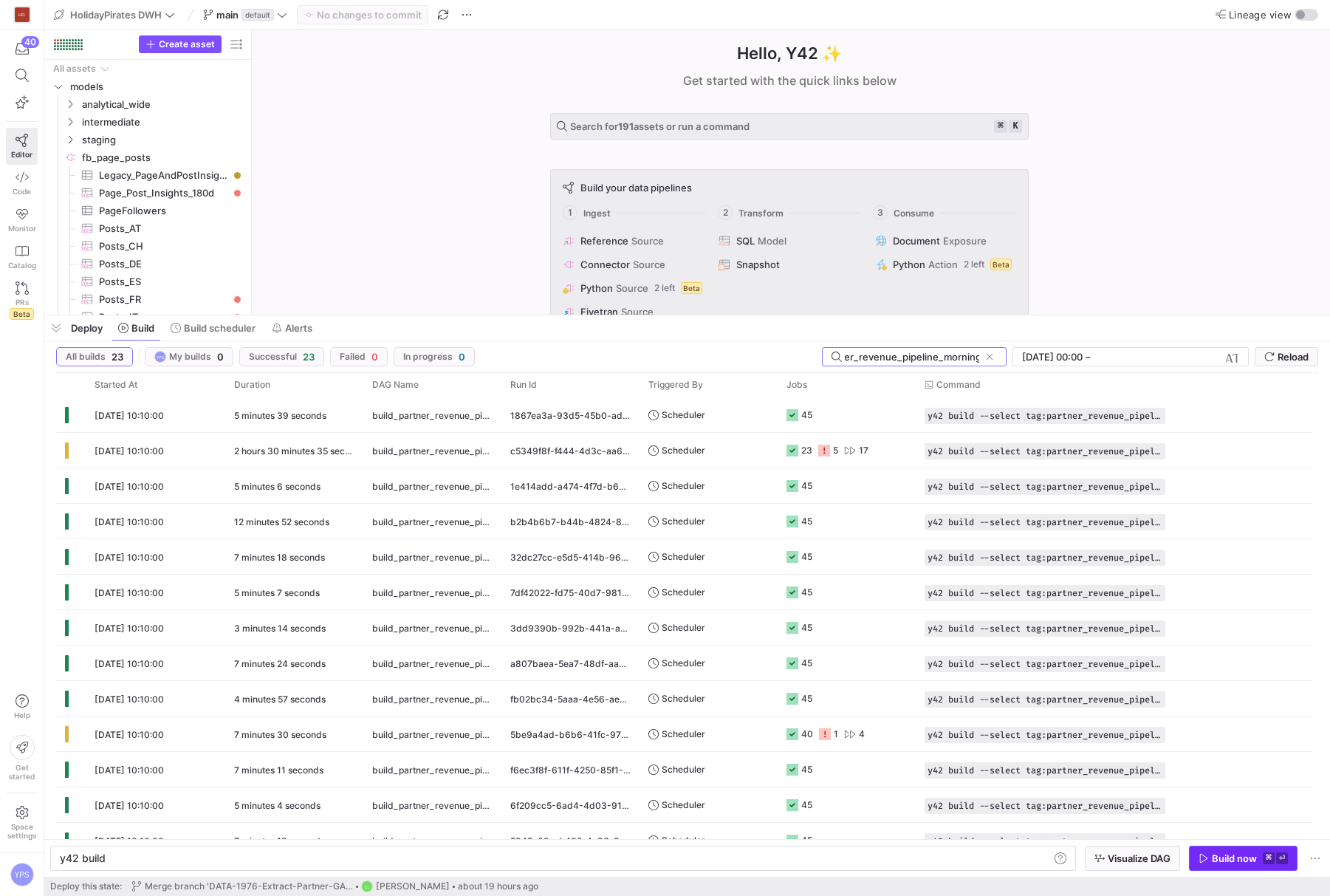
type input "build_partner_revenue_pipeline_morning"
